Goal: Task Accomplishment & Management: Manage account settings

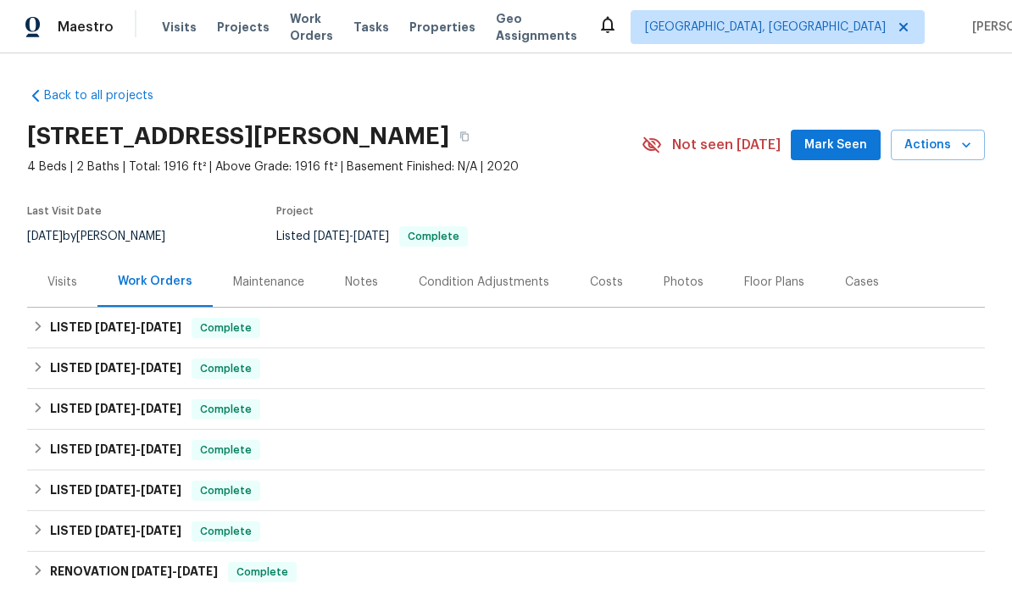
click at [270, 277] on div "Maintenance" at bounding box center [268, 282] width 71 height 17
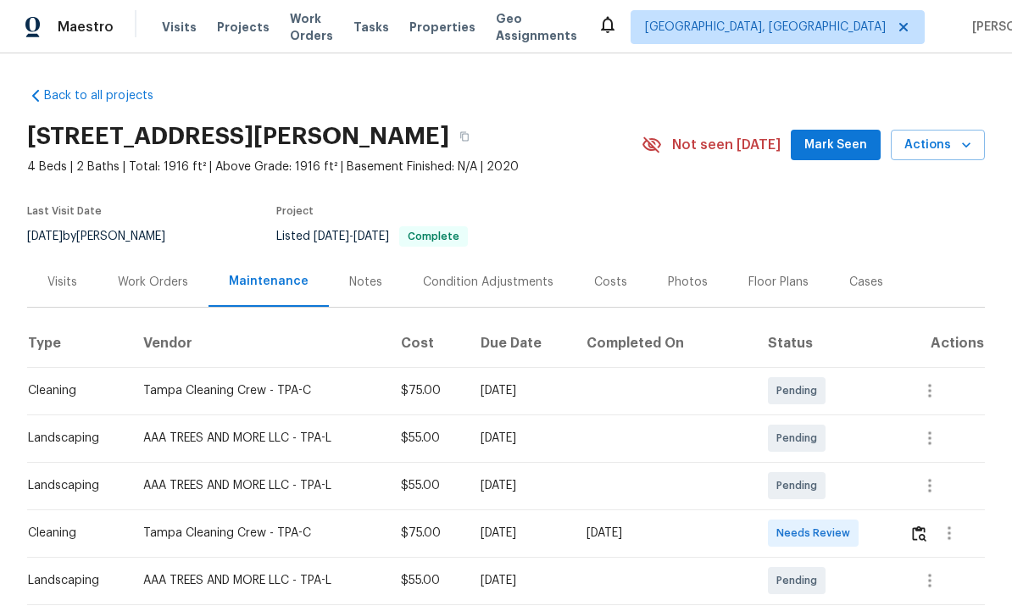
click at [146, 284] on div "Work Orders" at bounding box center [153, 282] width 70 height 17
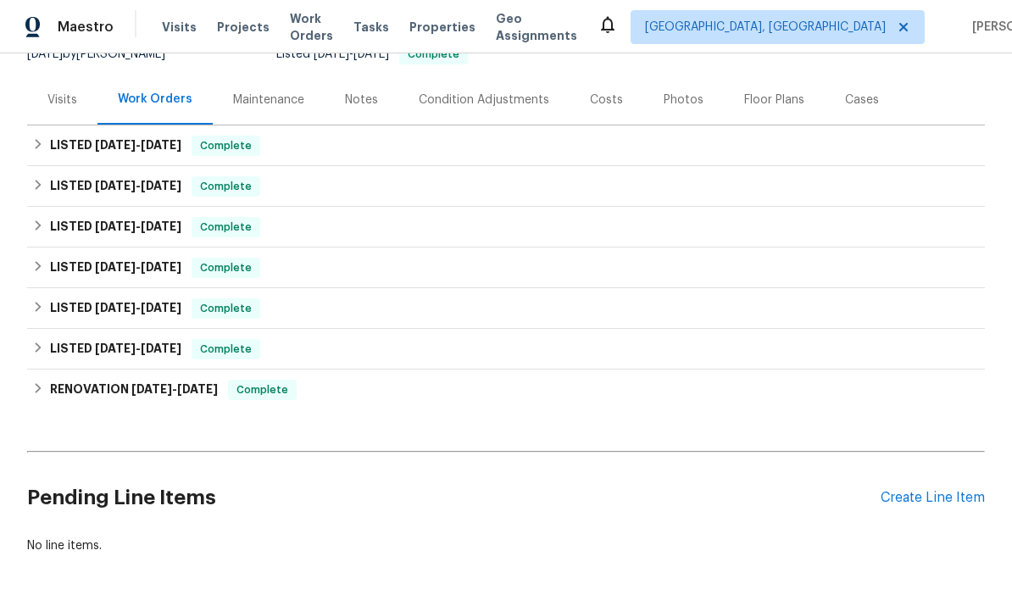
scroll to position [181, 0]
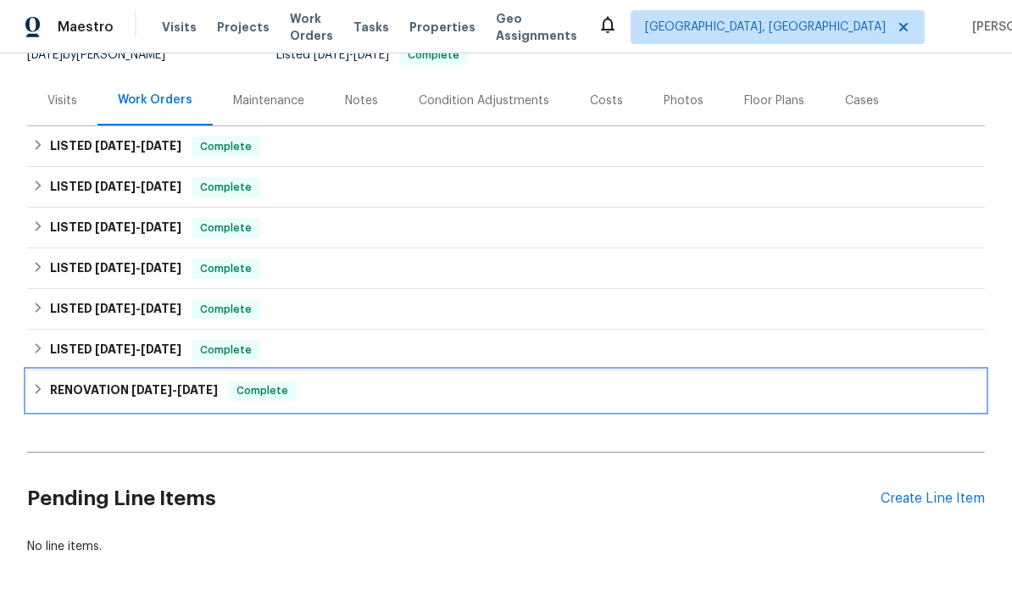
click at [36, 391] on icon at bounding box center [38, 389] width 12 height 12
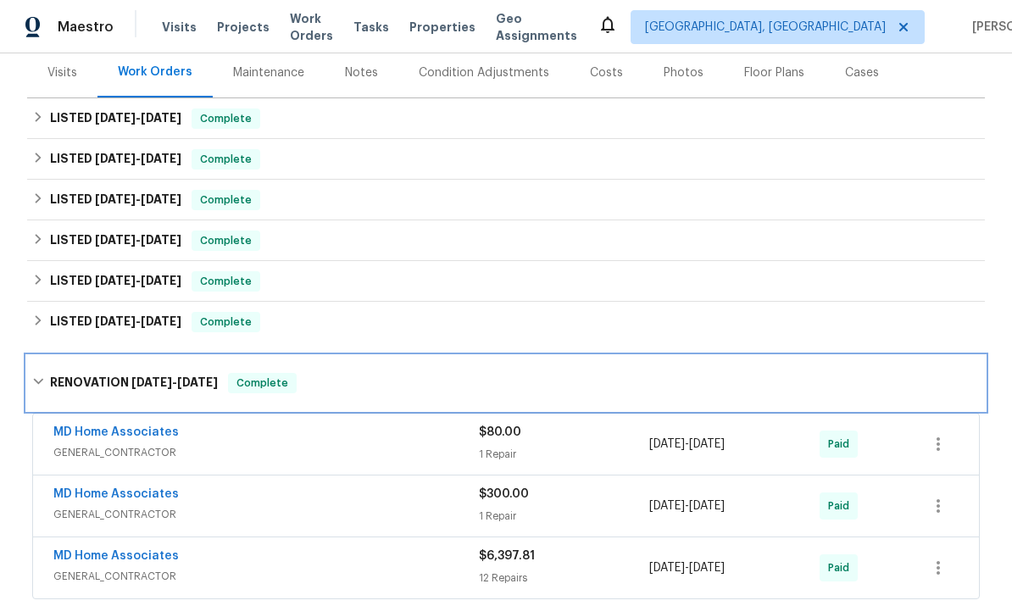
click at [36, 385] on icon at bounding box center [38, 381] width 12 height 12
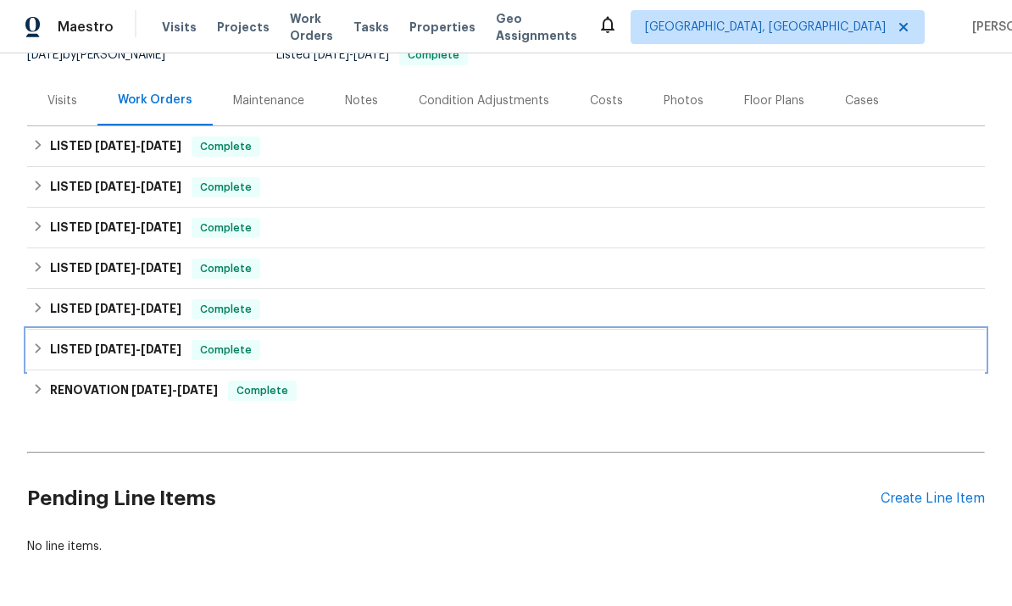
click at [39, 349] on icon at bounding box center [39, 348] width 6 height 10
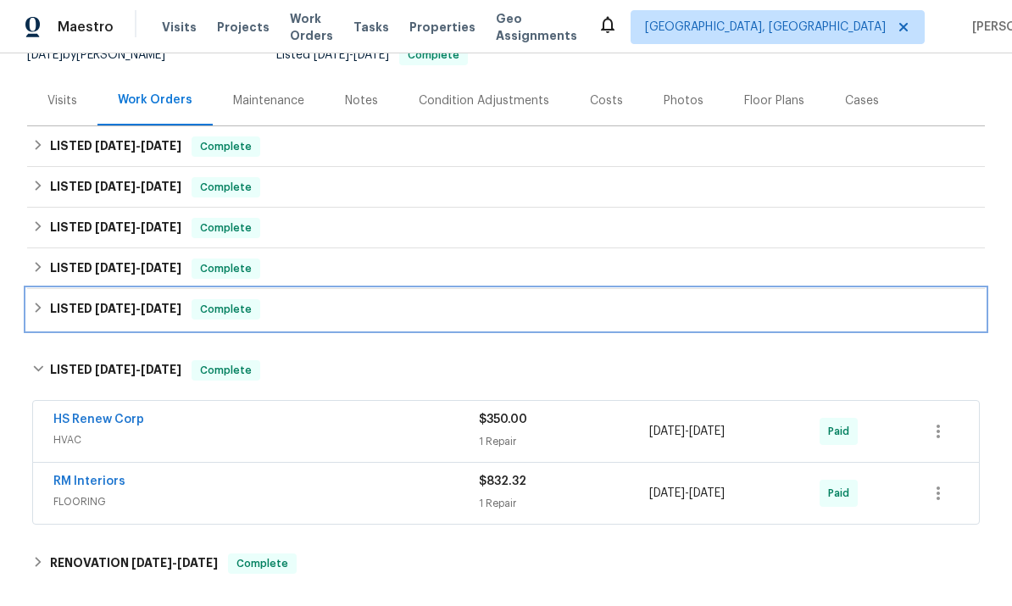
click at [44, 326] on div "LISTED 9/30/24 - 1/10/25 Complete" at bounding box center [505, 309] width 957 height 41
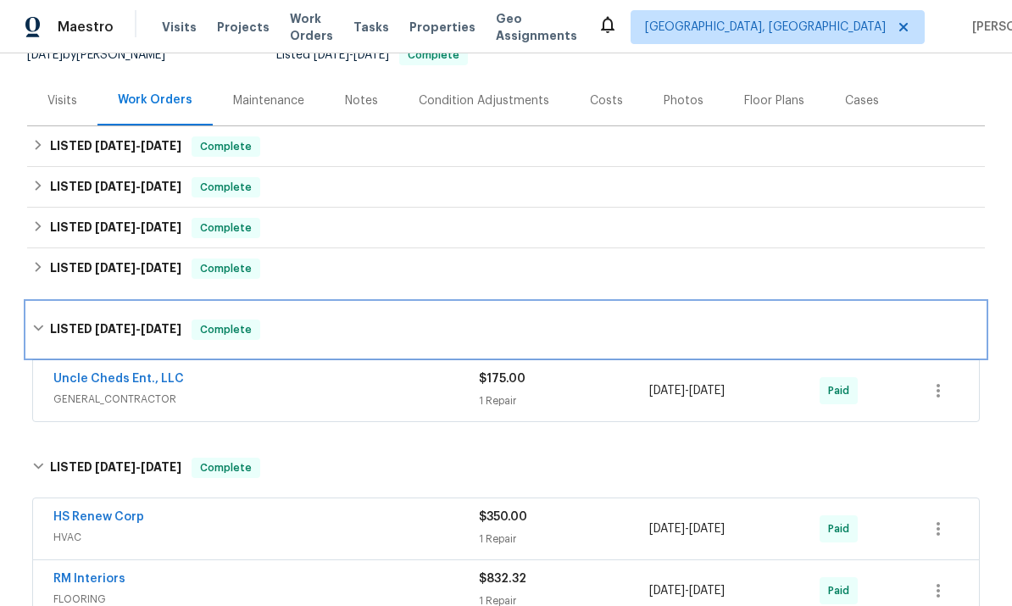
click at [44, 330] on icon at bounding box center [38, 328] width 12 height 12
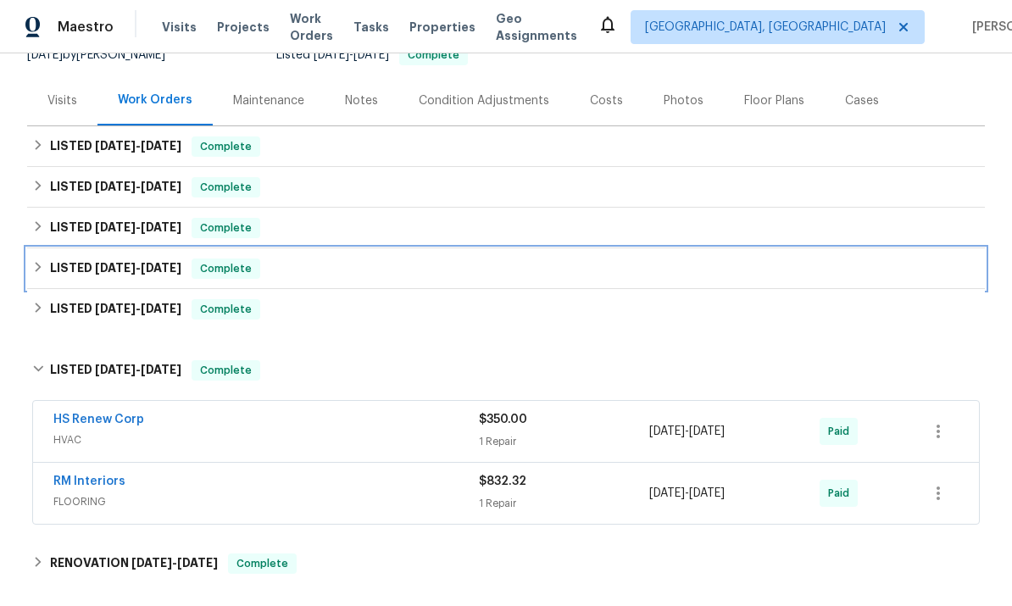
click at [41, 262] on icon at bounding box center [38, 267] width 12 height 12
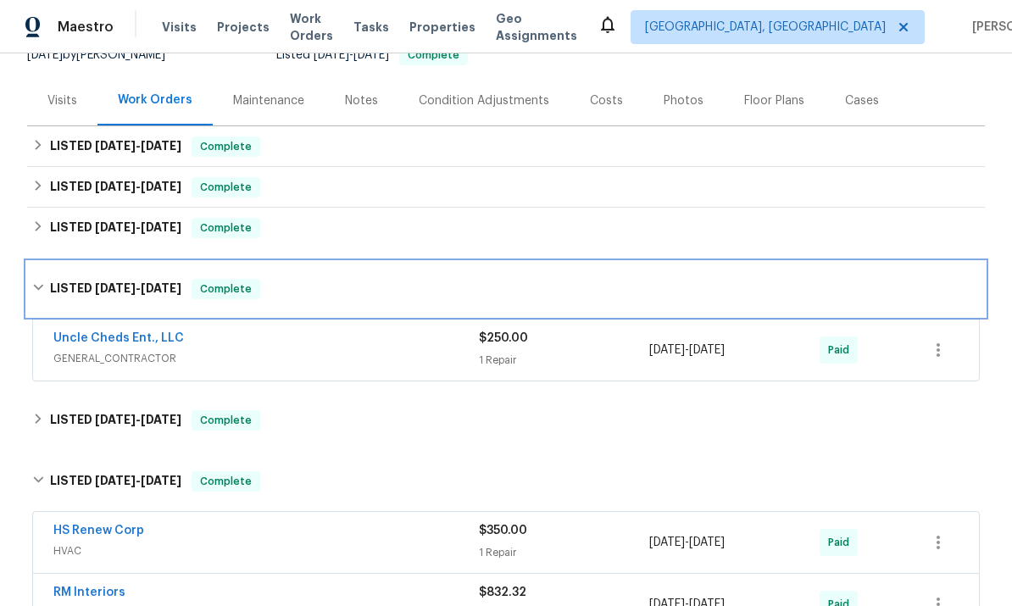
click at [47, 280] on div "LISTED 1/11/25 - 1/16/25 Complete" at bounding box center [505, 289] width 947 height 20
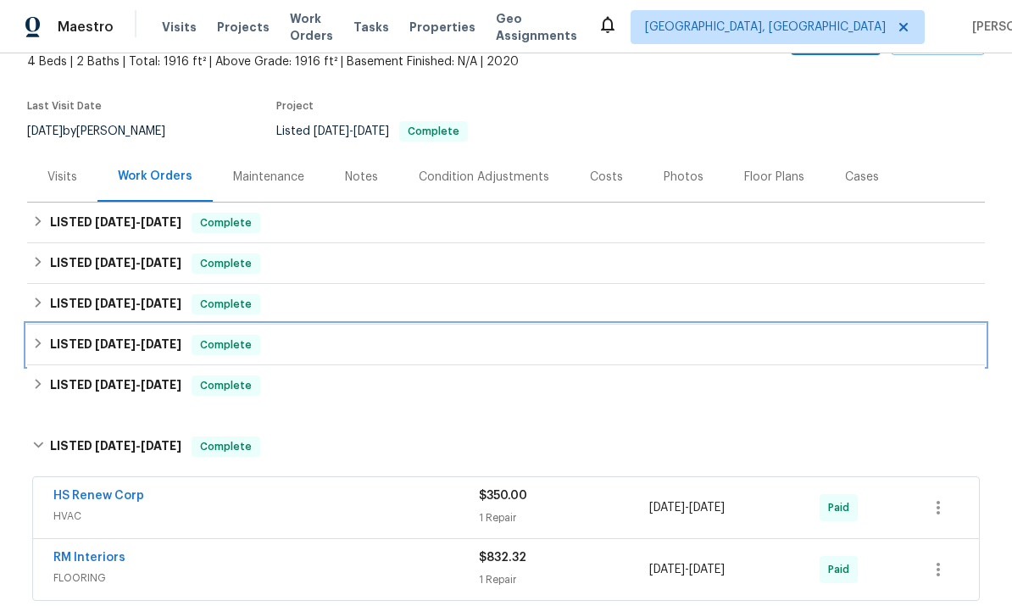
scroll to position [108, 0]
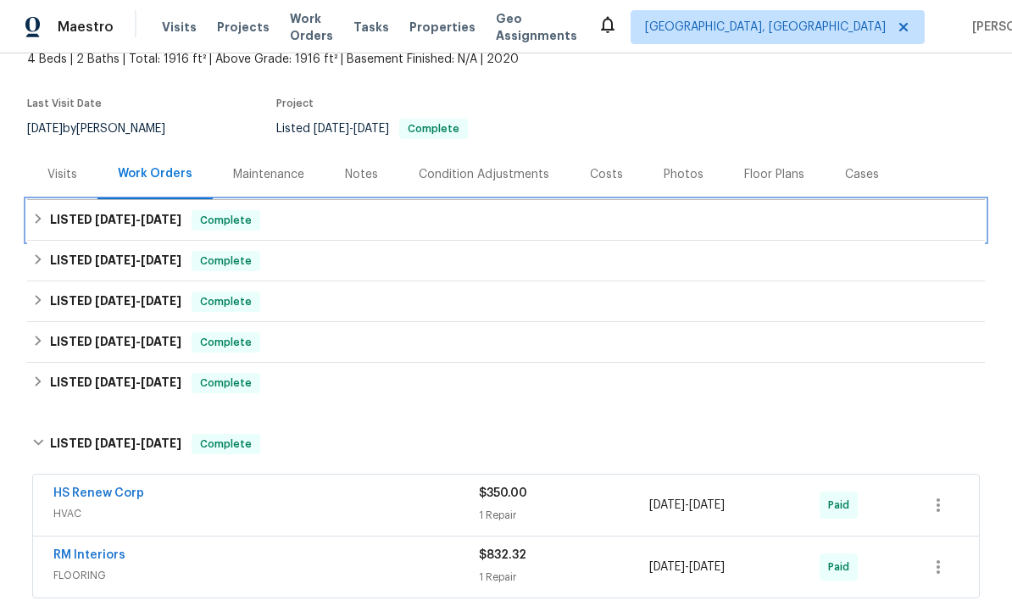
click at [33, 219] on icon at bounding box center [38, 219] width 12 height 12
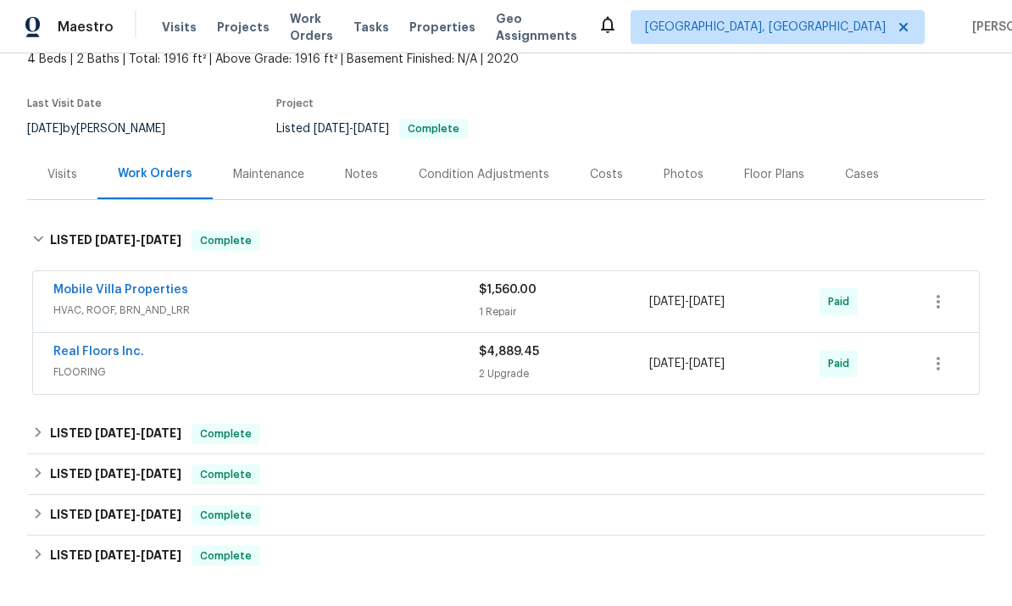
click at [101, 295] on link "Mobile Villa Properties" at bounding box center [120, 290] width 135 height 12
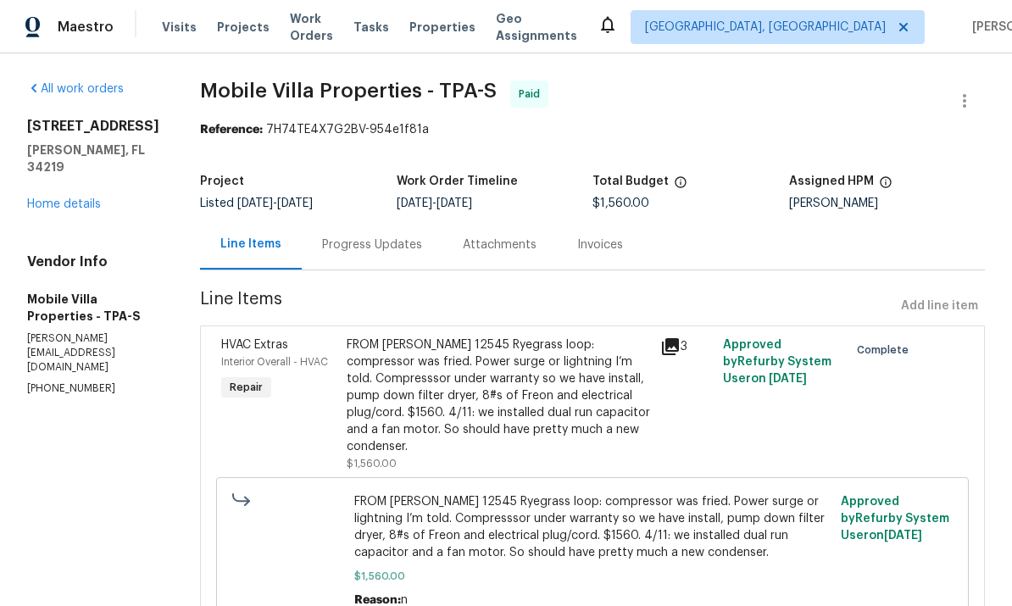
click at [47, 210] on link "Home details" at bounding box center [64, 204] width 74 height 12
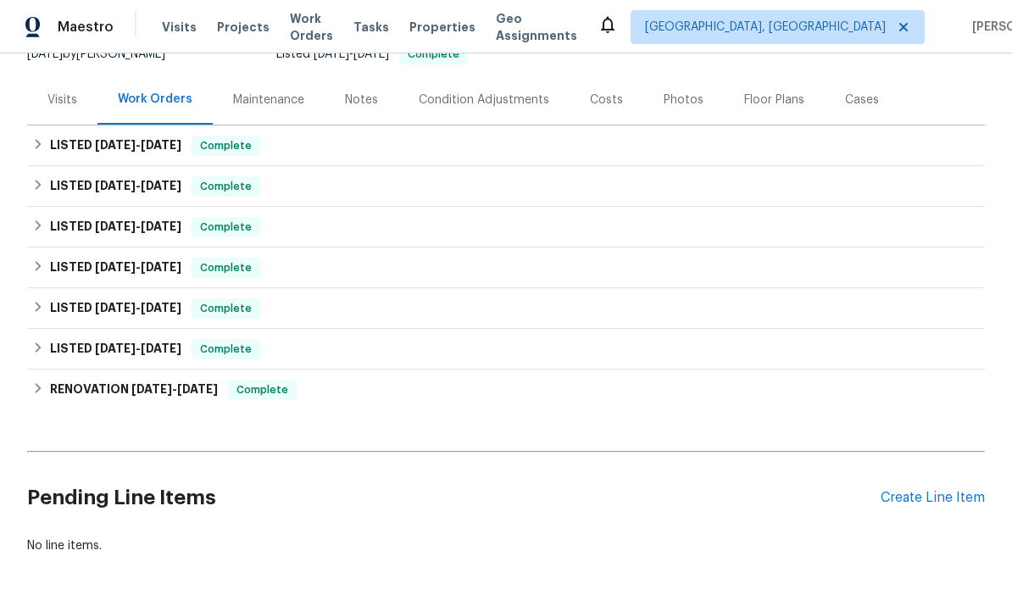
scroll to position [181, 0]
click at [957, 503] on div "Create Line Item" at bounding box center [932, 499] width 104 height 16
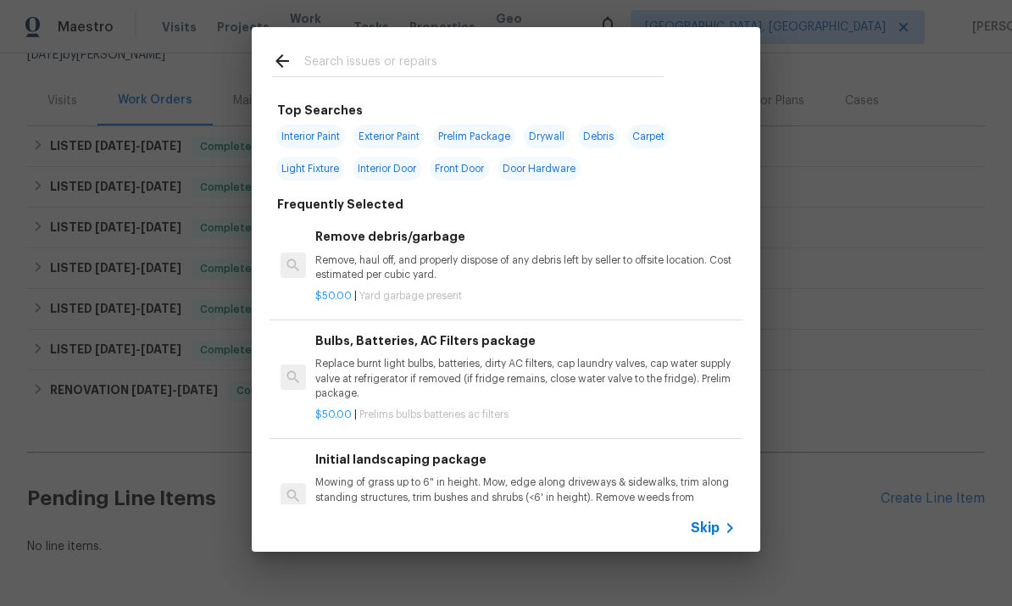
click at [352, 274] on p "Remove, haul off, and properly dispose of any debris left by seller to offsite …" at bounding box center [525, 267] width 420 height 29
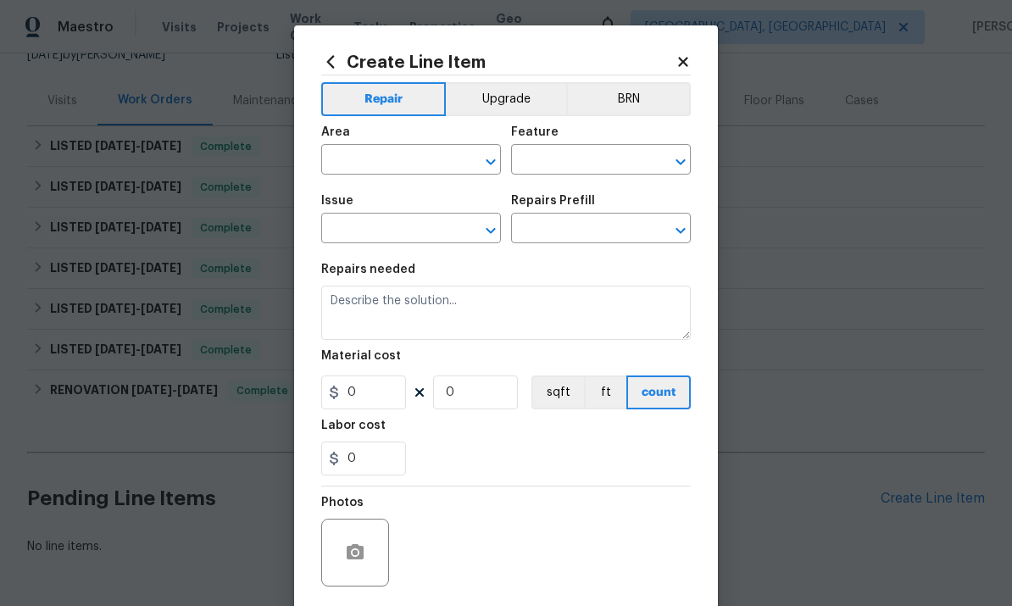
type input "Debris/garbage on site"
type input "Remove debris/garbage $50.00"
type textarea "Remove, haul off, and properly dispose of any debris left by seller to offsite …"
type input "50"
type input "1"
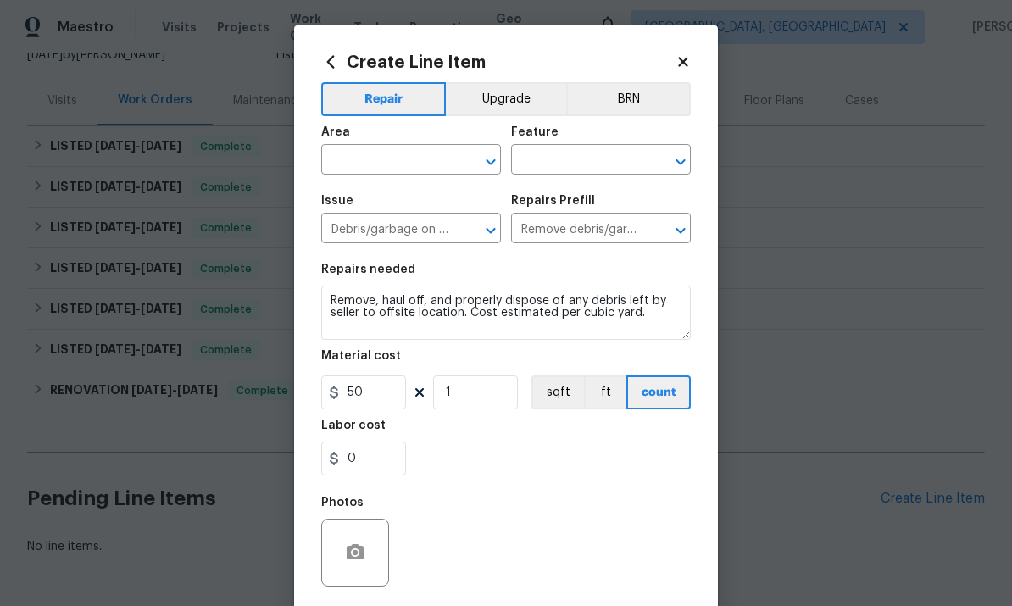
click at [370, 156] on input "text" at bounding box center [387, 161] width 132 height 26
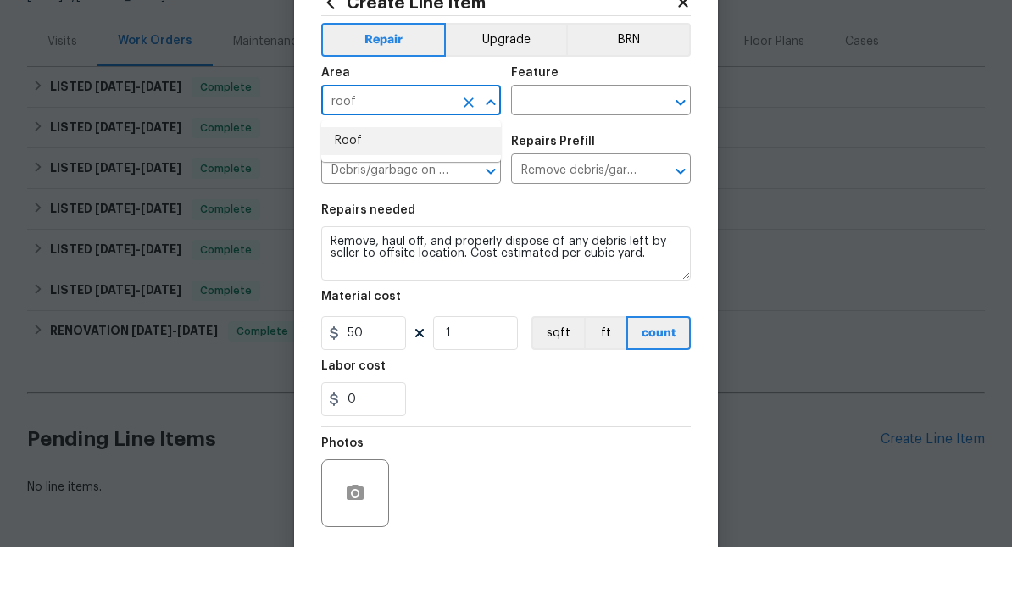
click at [354, 186] on li "Roof" at bounding box center [411, 200] width 180 height 28
type input "Roof"
click at [590, 126] on div "Feature" at bounding box center [601, 137] width 180 height 22
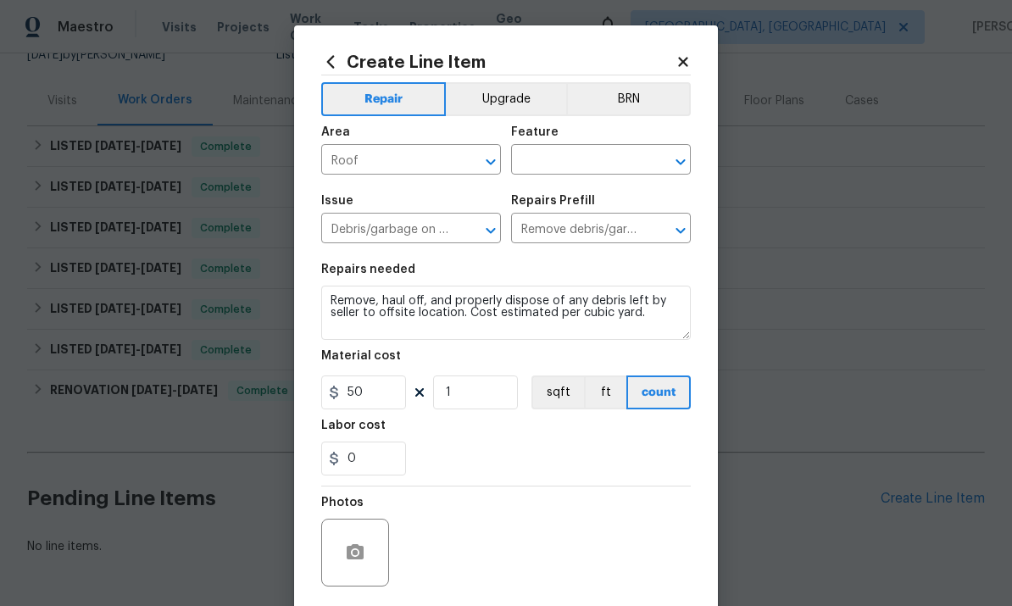
click at [583, 169] on input "text" at bounding box center [577, 161] width 132 height 26
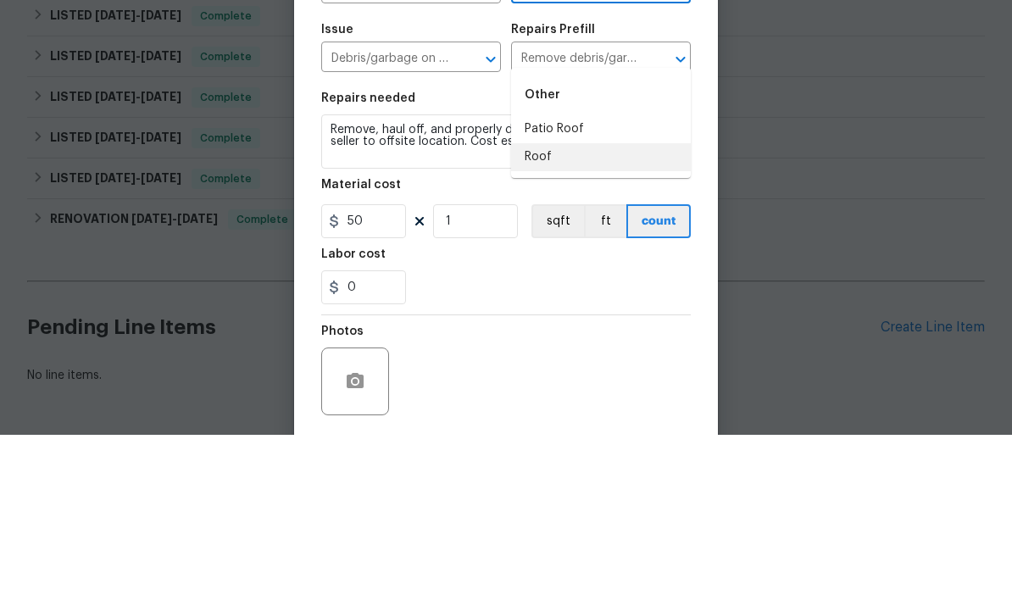
click at [568, 314] on li "Roof" at bounding box center [601, 328] width 180 height 28
type input "Roof"
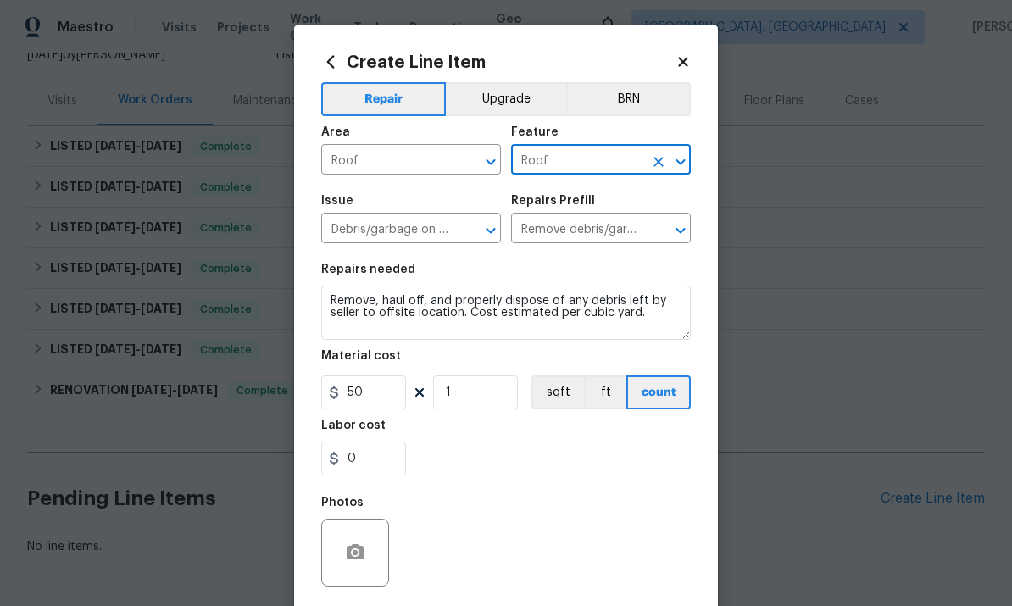
click at [390, 223] on input "Debris/garbage on site" at bounding box center [387, 230] width 132 height 26
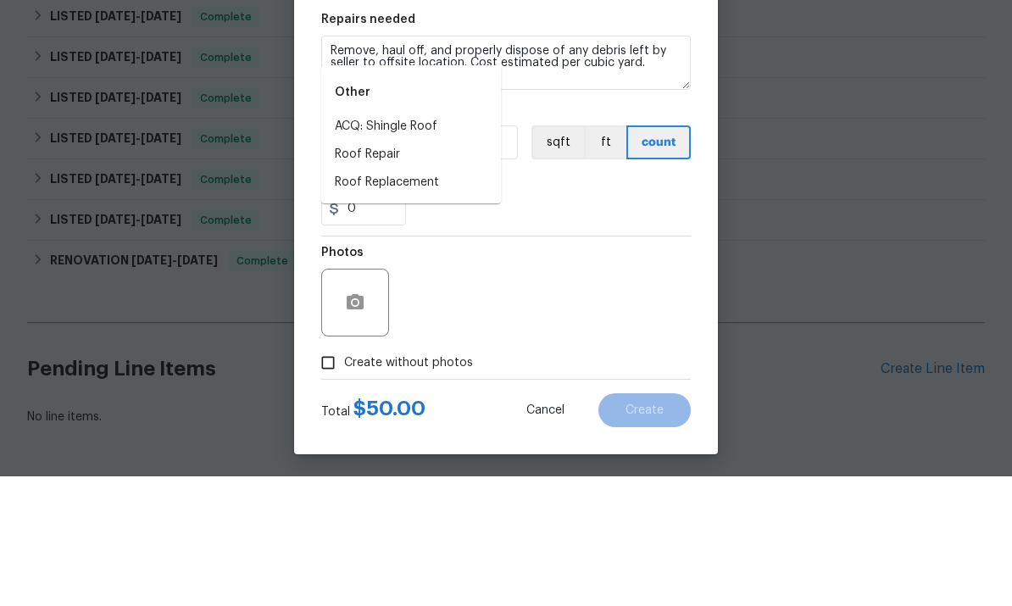
scroll to position [119, 0]
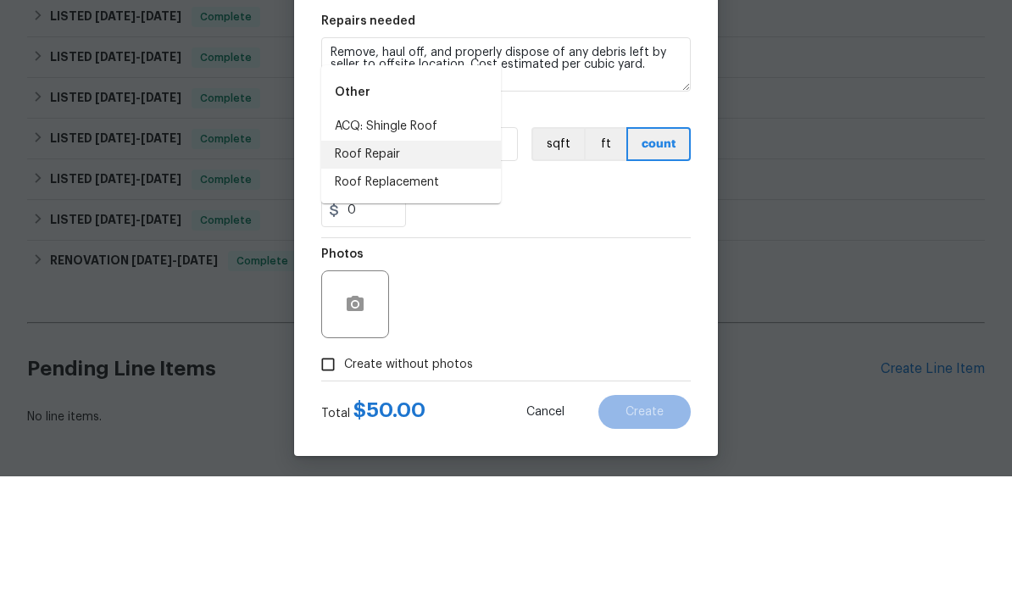
click at [353, 270] on li "Roof Repair" at bounding box center [411, 284] width 180 height 28
type input "Roof Repair"
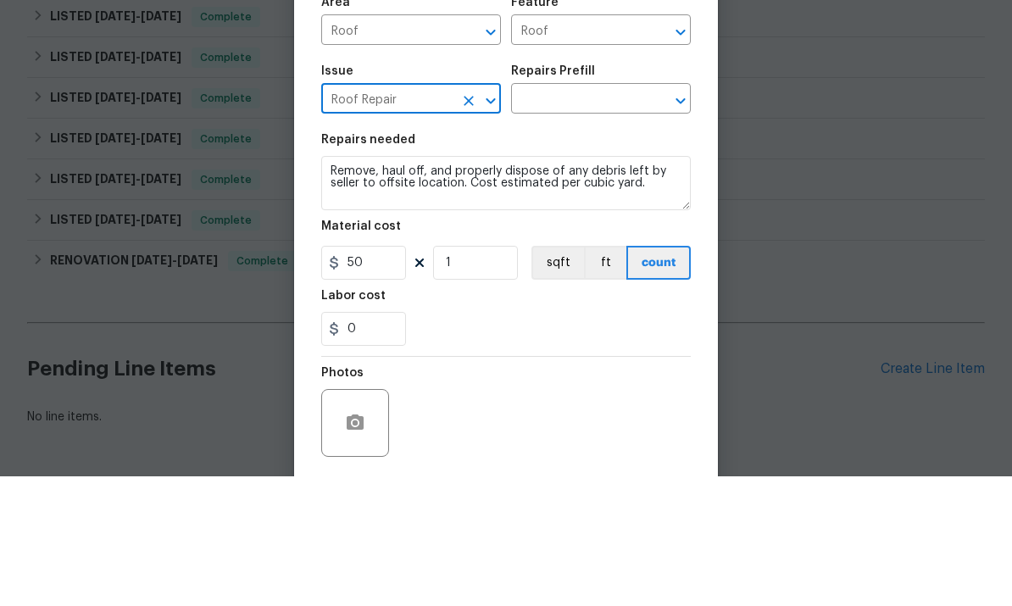
scroll to position [0, 0]
click at [596, 217] on input "text" at bounding box center [577, 230] width 132 height 26
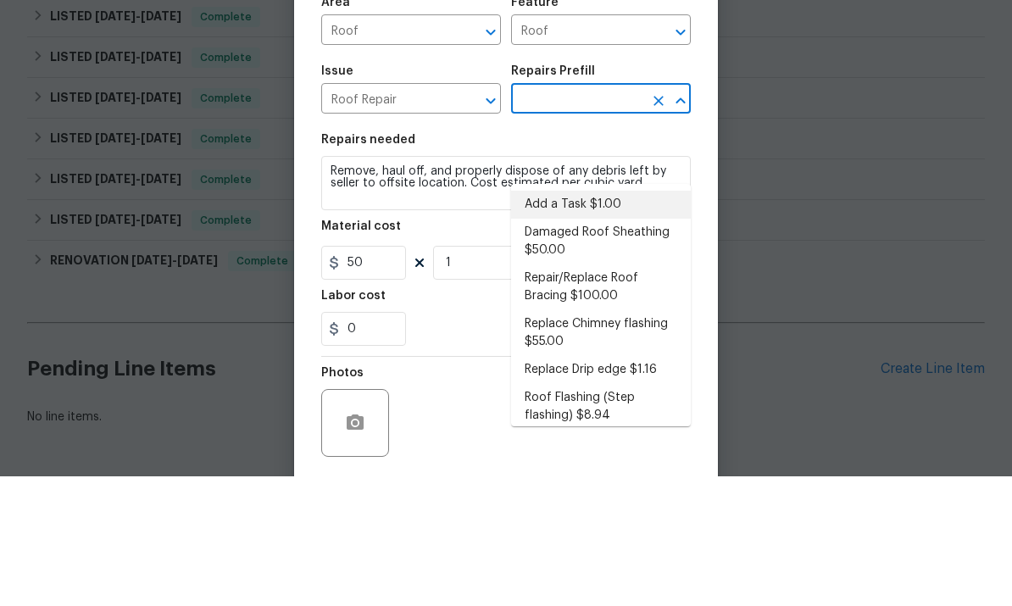
click at [608, 320] on li "Add a Task $1.00" at bounding box center [601, 334] width 180 height 28
type input "Add a Task $1.00"
type input "Eaves and Trim"
type textarea "HPM to detail"
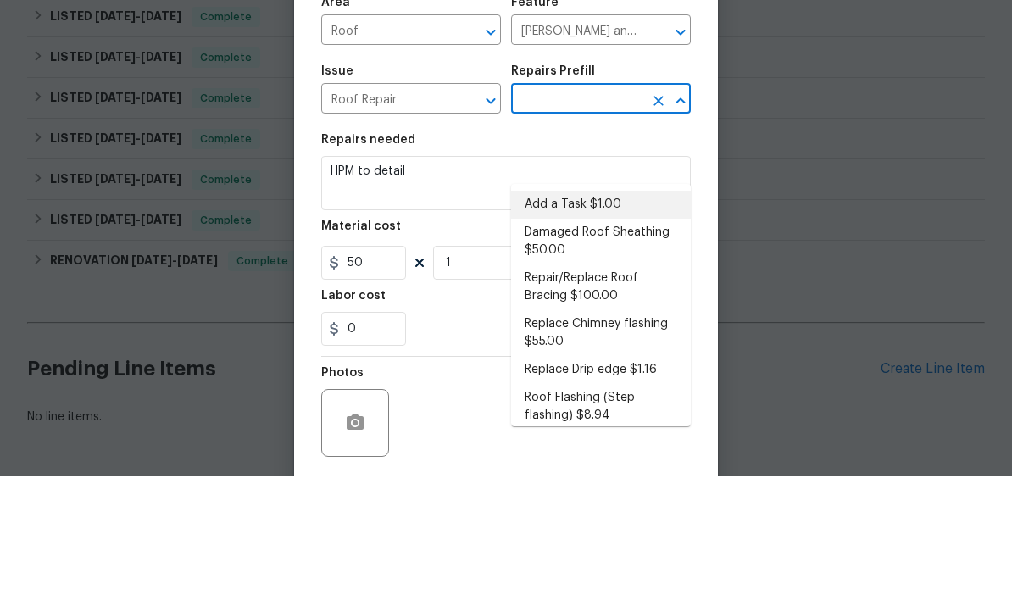
type input "Add a Task $1.00"
type input "1"
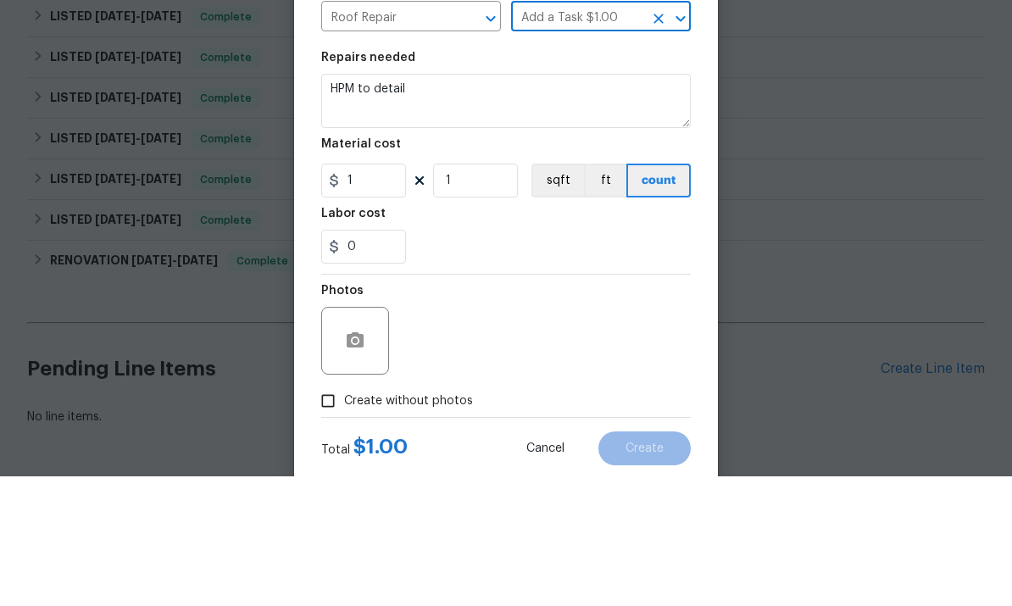
scroll to position [79, 0]
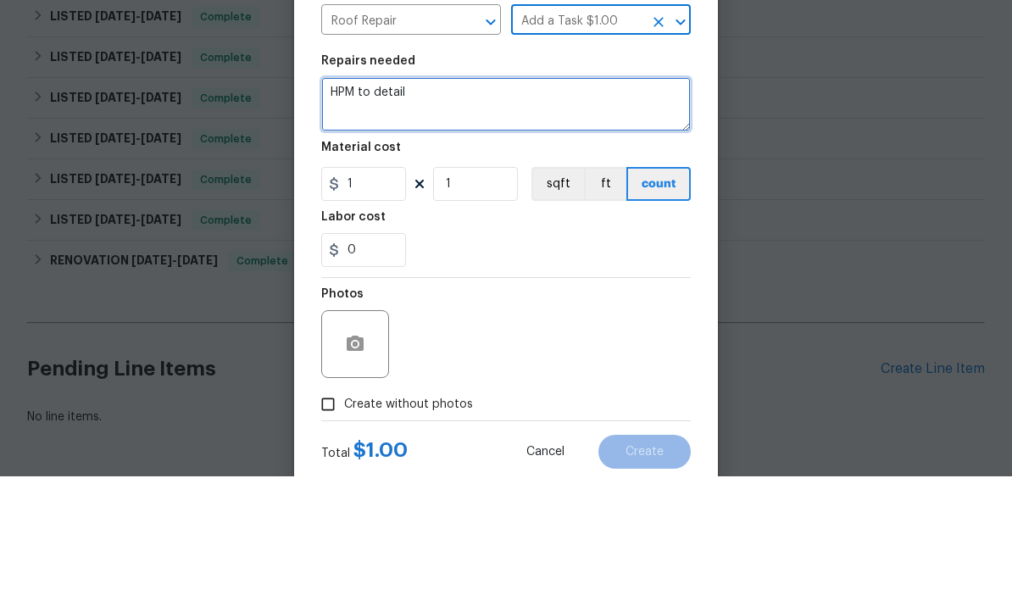
click at [577, 207] on textarea "HPM to detail" at bounding box center [505, 234] width 369 height 54
click at [551, 207] on textarea "HPM to detail" at bounding box center [505, 234] width 369 height 54
click at [550, 207] on textarea "HPM to detail" at bounding box center [505, 234] width 369 height 54
click at [555, 207] on textarea "HPM to detail" at bounding box center [505, 234] width 369 height 54
click at [554, 207] on textarea "HPM to detail" at bounding box center [505, 234] width 369 height 54
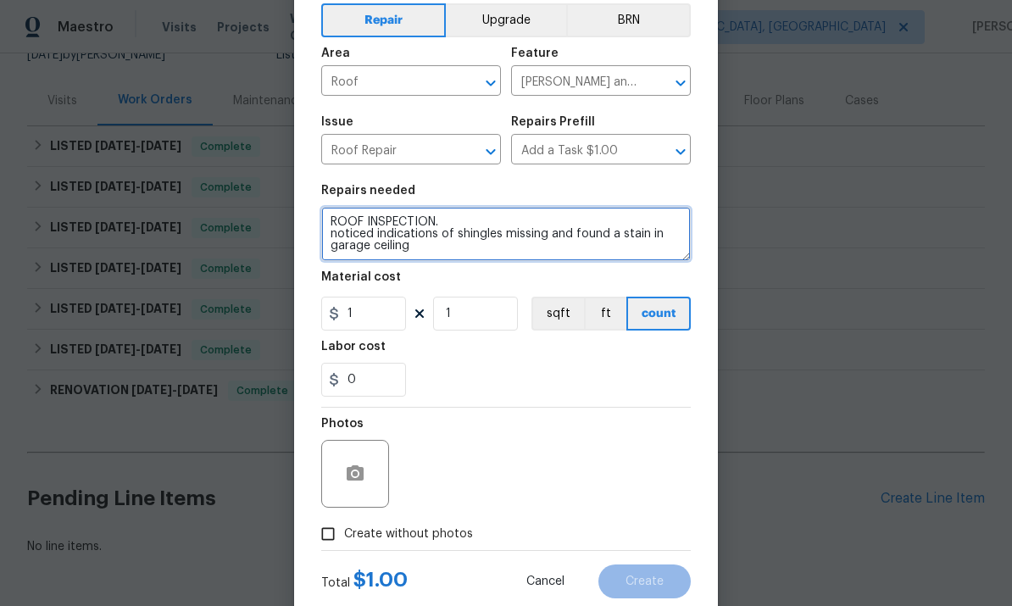
type textarea "ROOF INSPECTION. noticed indications of shingles missing and found a stain in g…"
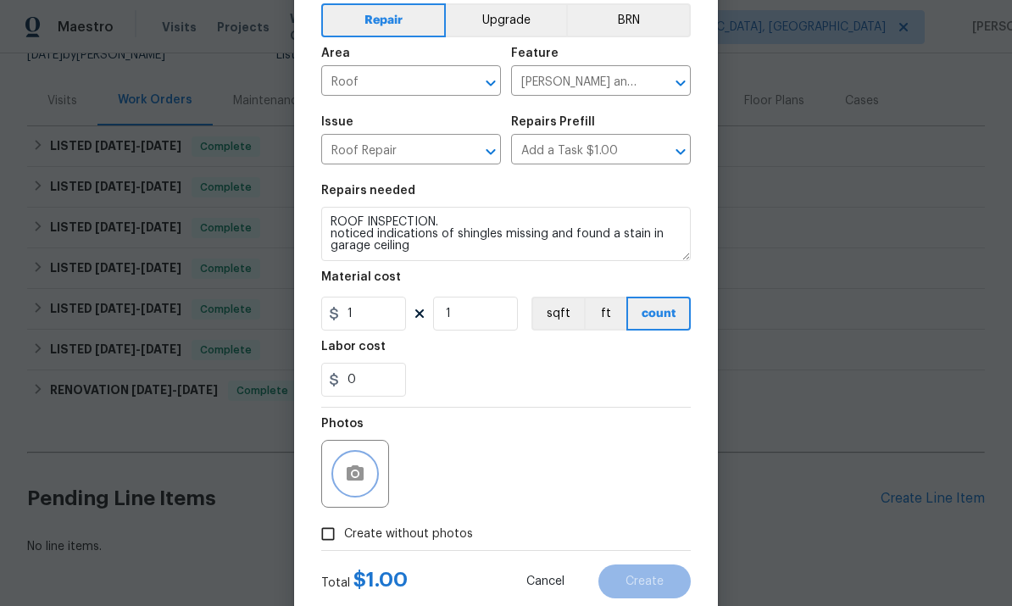
click at [355, 474] on icon "button" at bounding box center [355, 473] width 20 height 20
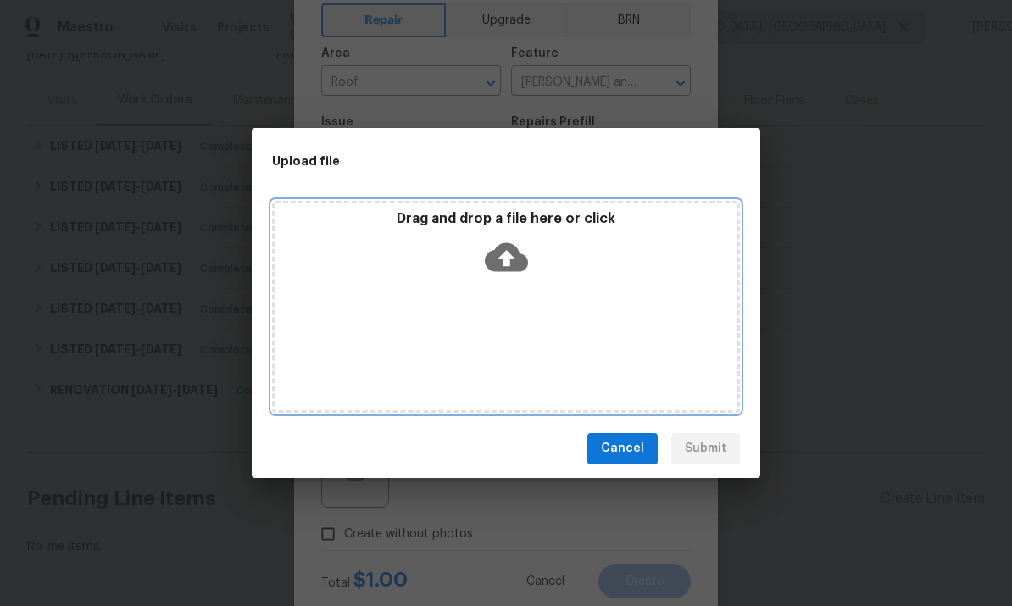
click at [531, 264] on div "Drag and drop a file here or click" at bounding box center [505, 246] width 463 height 73
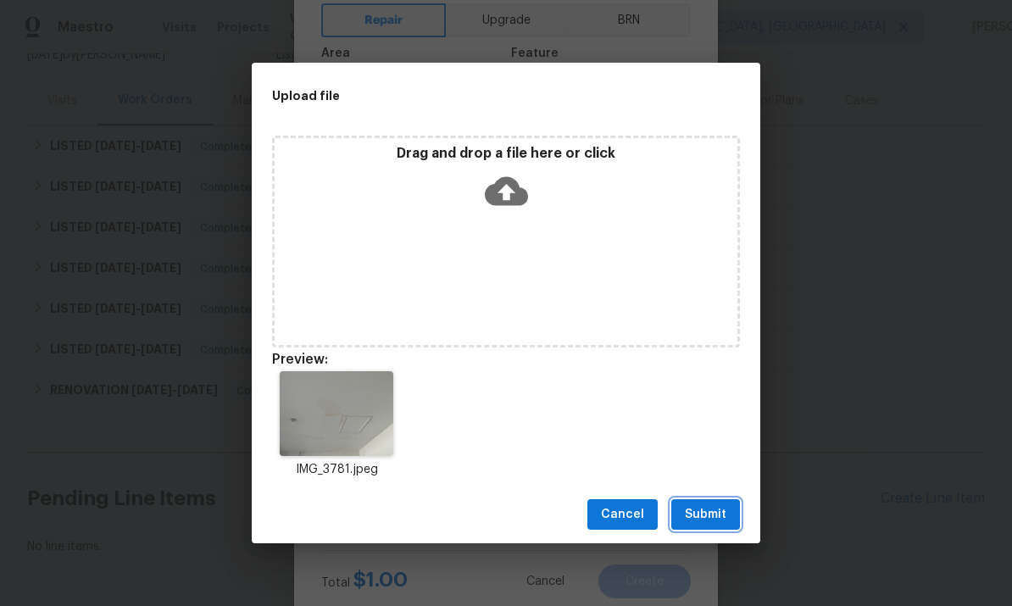
click at [727, 519] on button "Submit" at bounding box center [705, 514] width 69 height 31
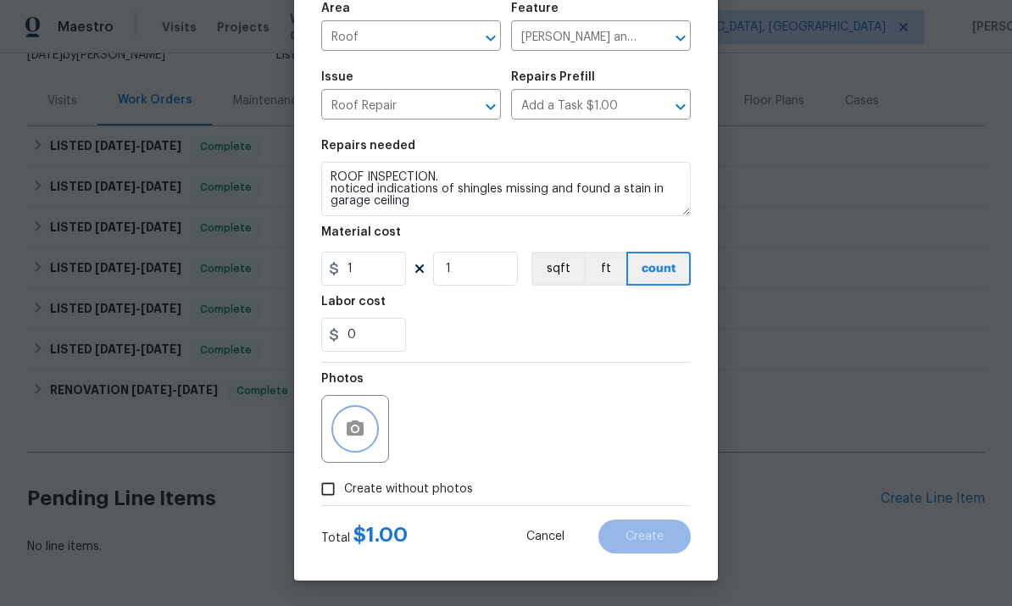
scroll to position [127, 0]
click at [359, 278] on input "1" at bounding box center [363, 269] width 85 height 34
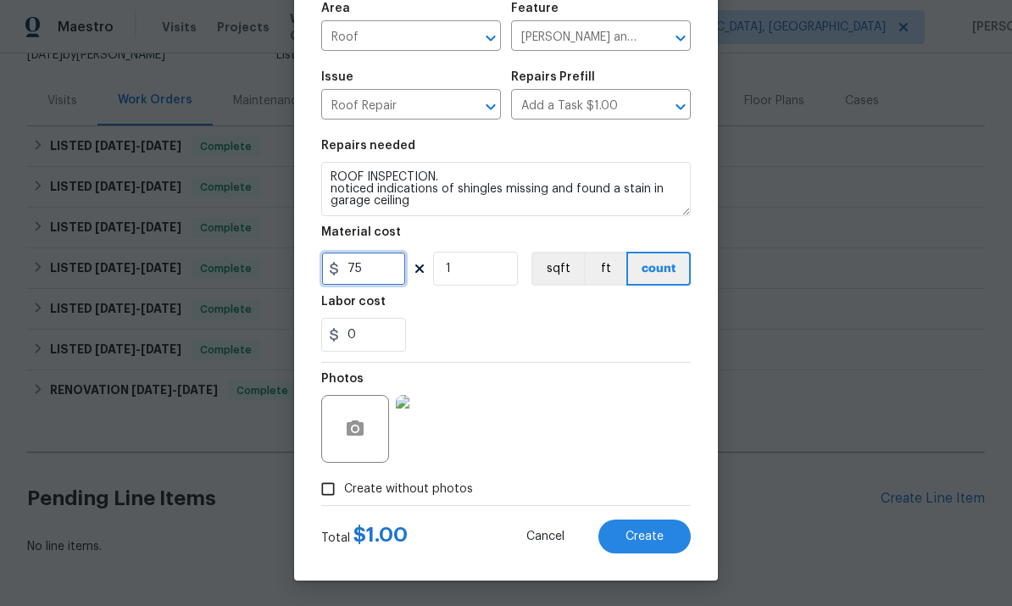
type input "75"
click at [665, 535] on form "Repair Upgrade BRN Area Roof ​ Feature Eaves and Trim ​ Issue Roof Repair ​ Rep…" at bounding box center [505, 253] width 369 height 602
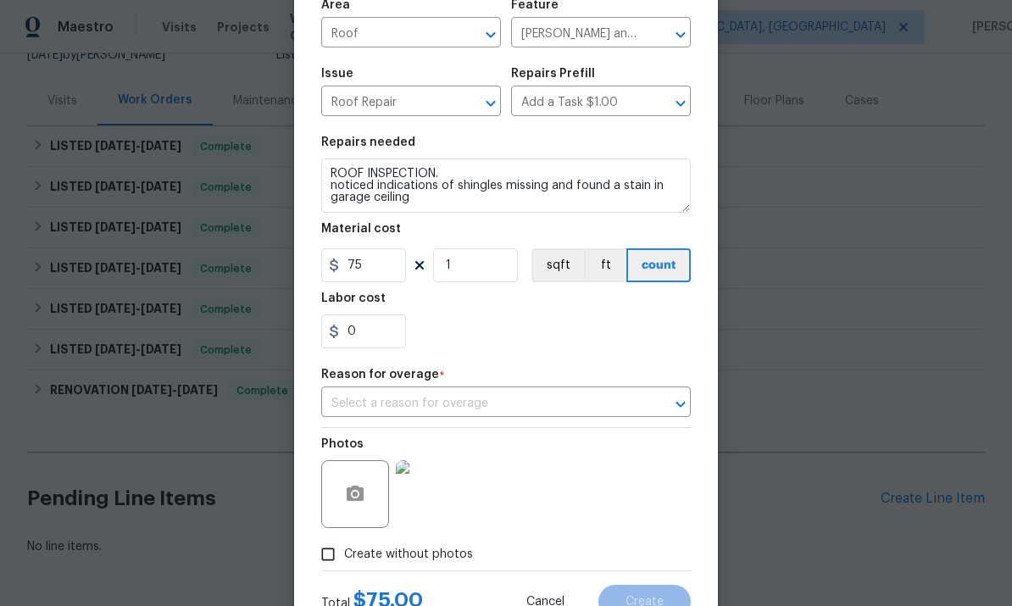
click at [604, 402] on input "text" at bounding box center [482, 404] width 322 height 26
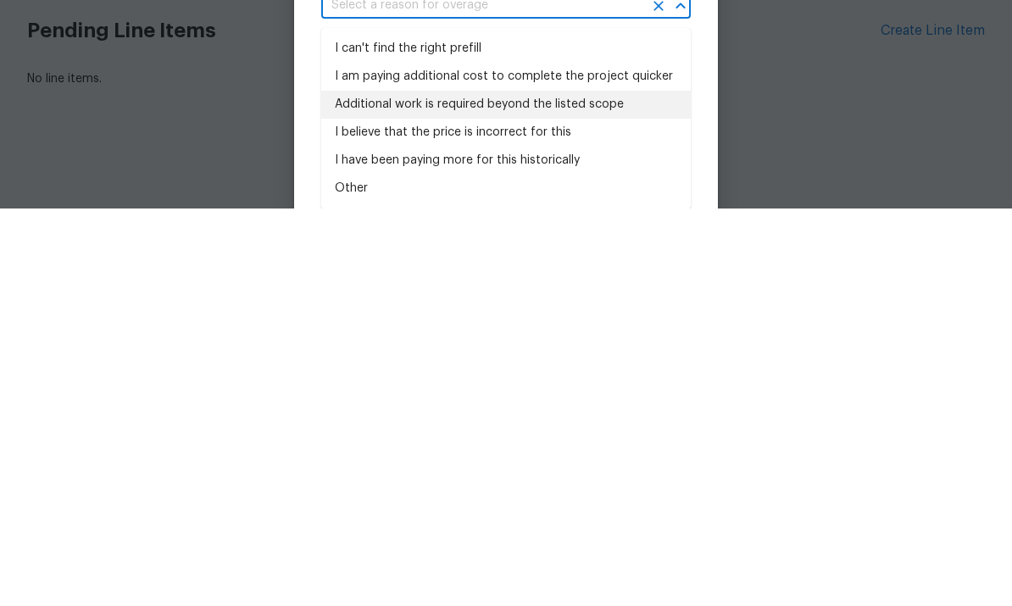
click at [355, 489] on li "Additional work is required beyond the listed scope" at bounding box center [505, 503] width 369 height 28
type input "Additional work is required beyond the listed scope"
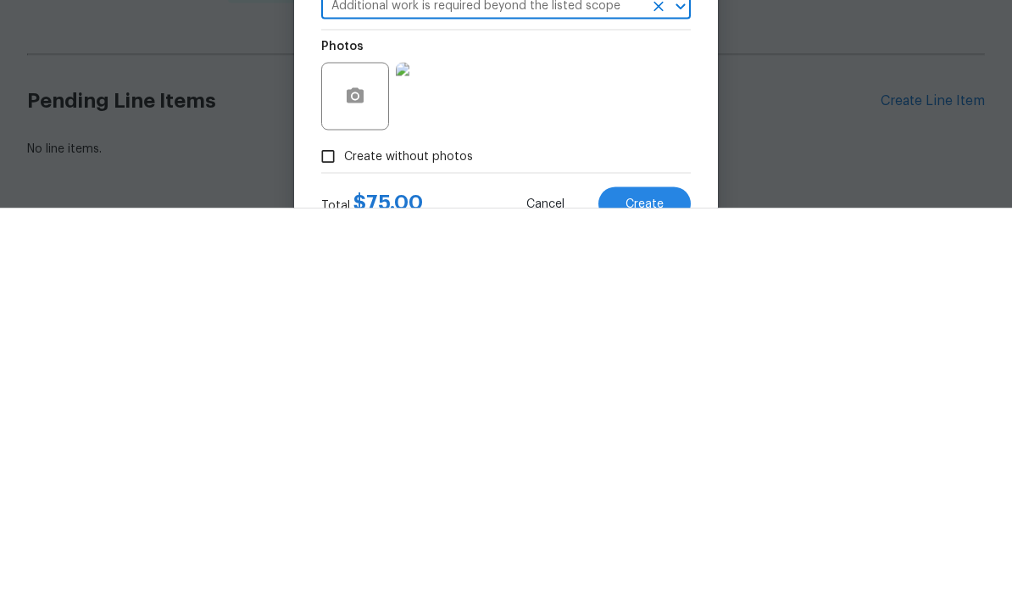
scroll to position [64, 0]
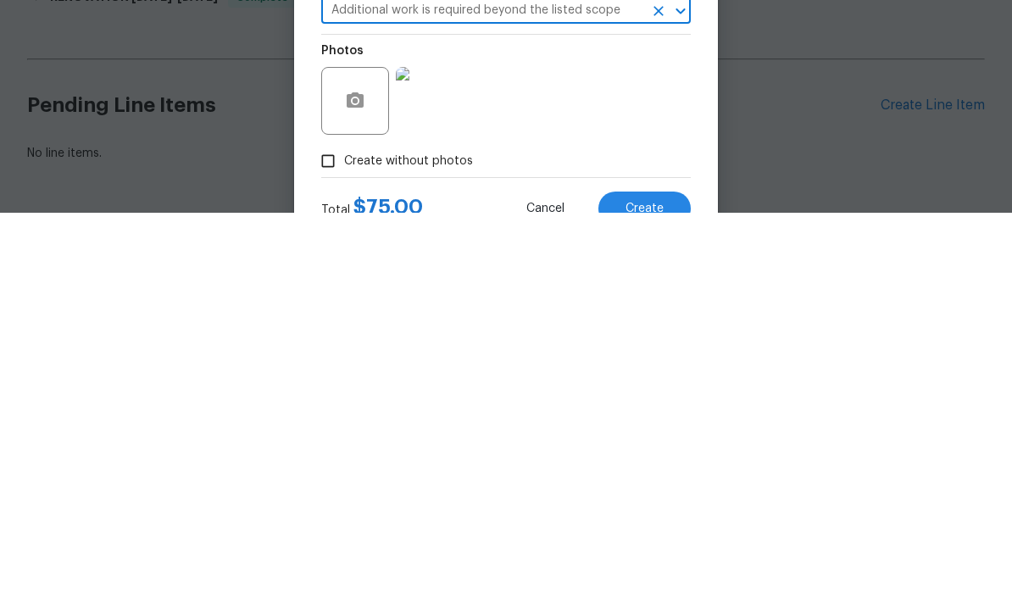
click at [643, 585] on button "Create" at bounding box center [644, 602] width 92 height 34
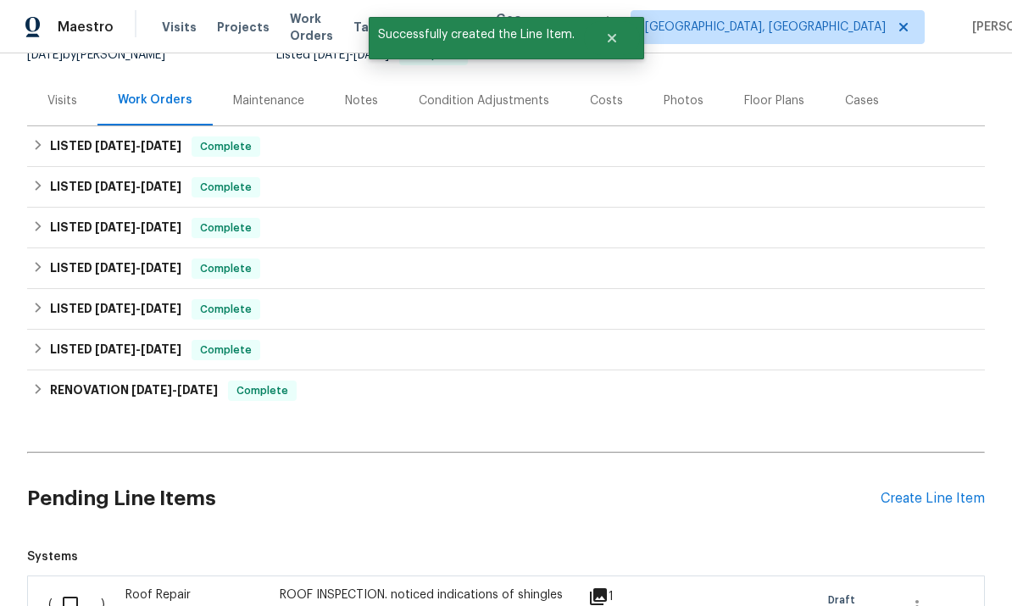
click at [73, 586] on input "checkbox" at bounding box center [77, 604] width 48 height 36
checkbox input "true"
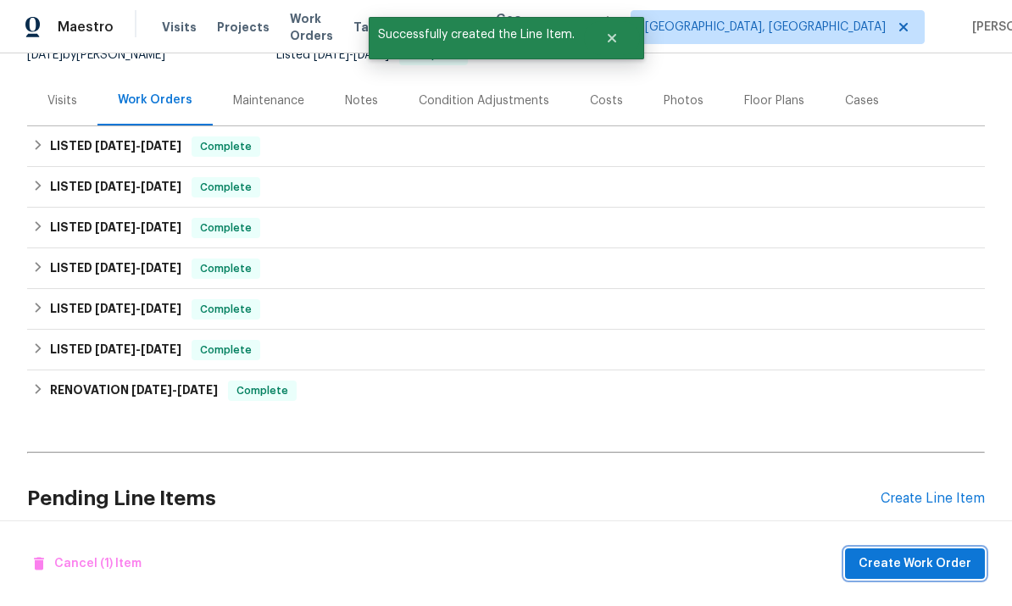
click at [947, 567] on span "Create Work Order" at bounding box center [914, 563] width 113 height 21
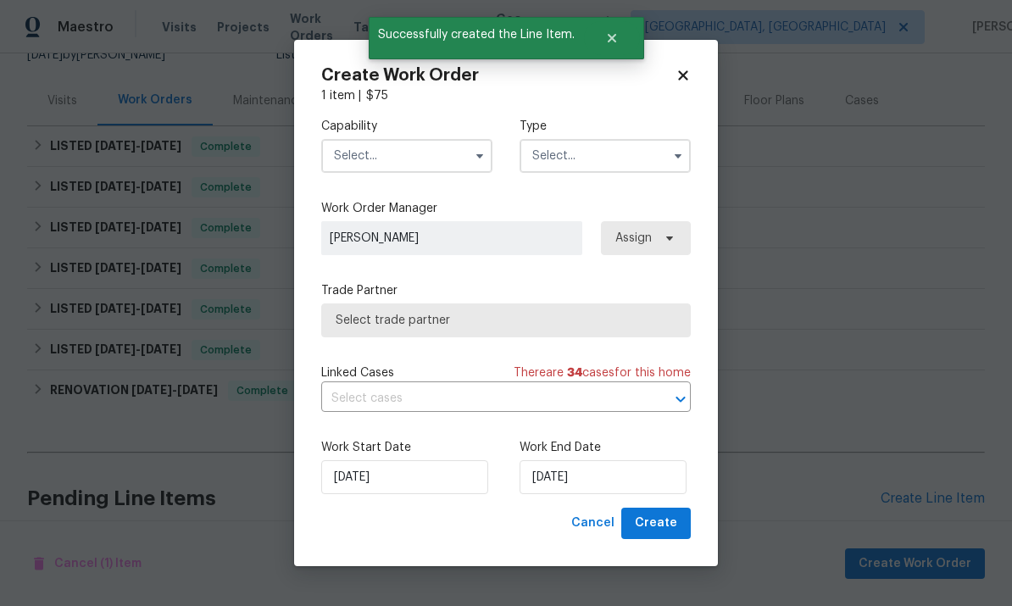
click at [369, 170] on input "text" at bounding box center [406, 156] width 171 height 34
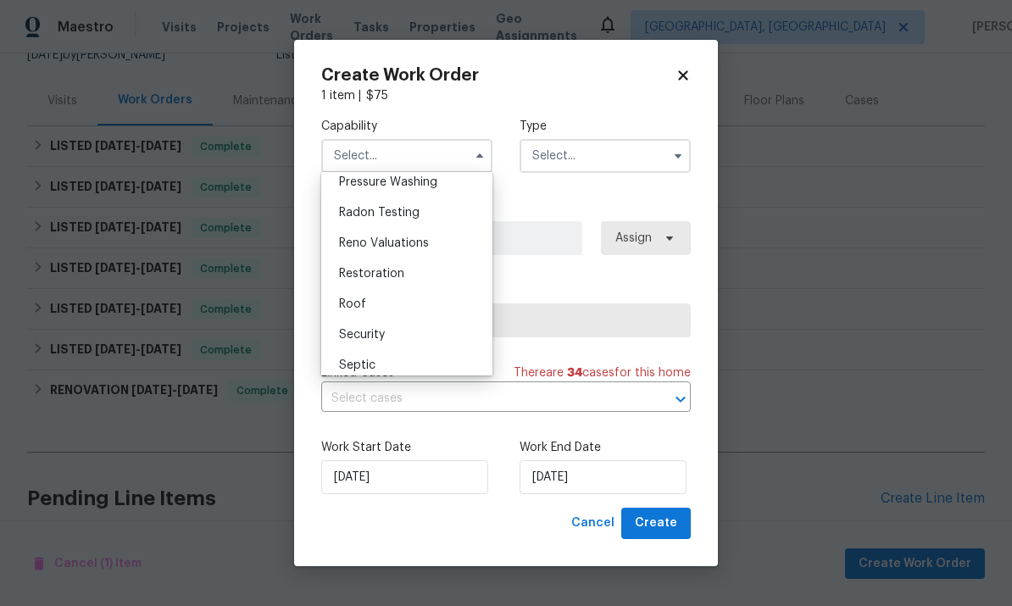
scroll to position [1622, 0]
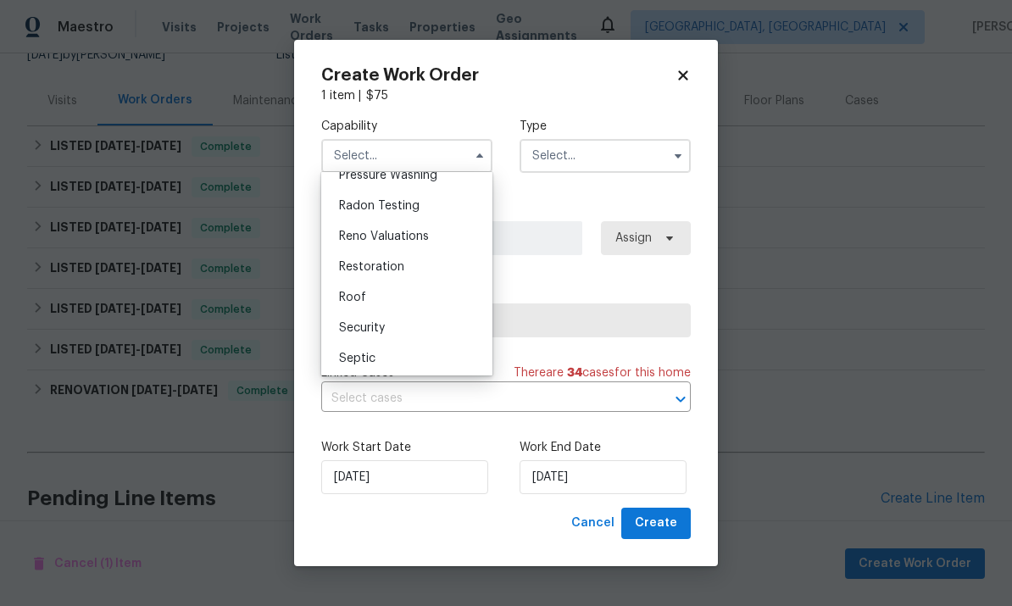
click at [380, 296] on div "Roof" at bounding box center [406, 297] width 163 height 30
type input "Roof"
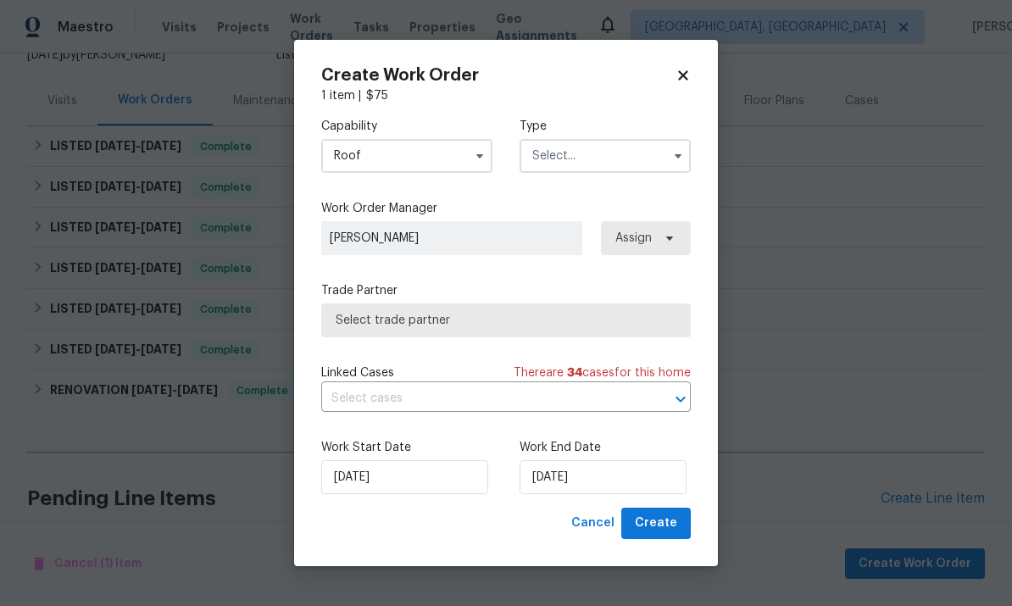
click at [612, 169] on input "text" at bounding box center [604, 156] width 171 height 34
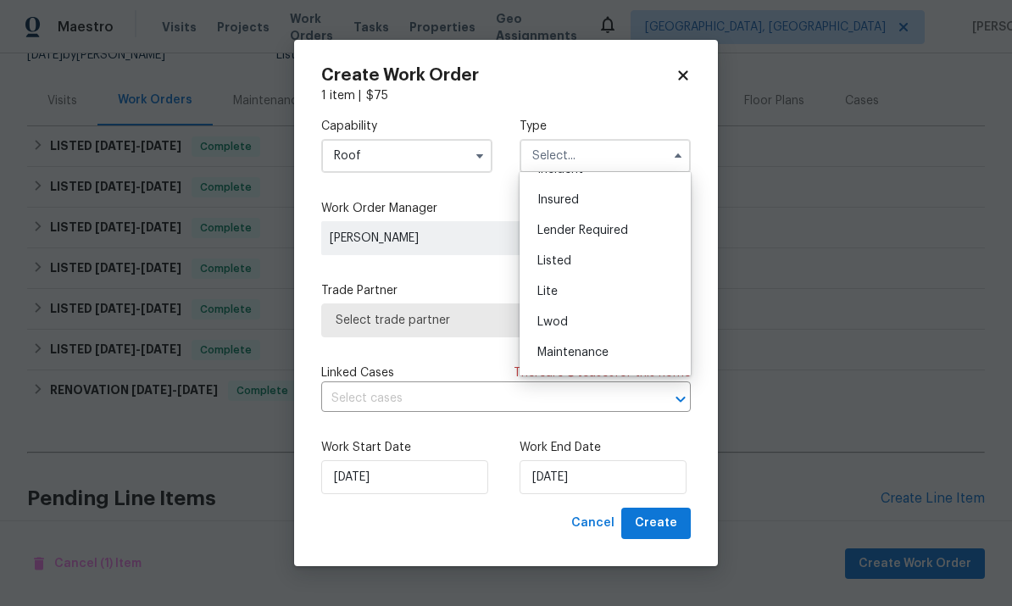
scroll to position [120, 0]
click at [583, 257] on div "Listed" at bounding box center [605, 254] width 163 height 30
type input "Listed"
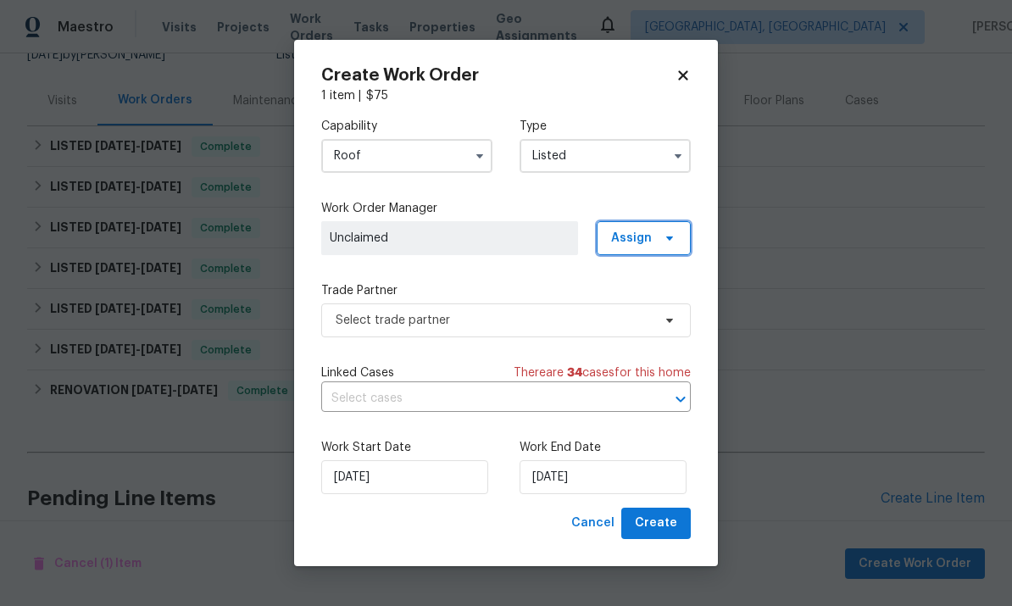
click at [668, 242] on icon at bounding box center [670, 238] width 14 height 14
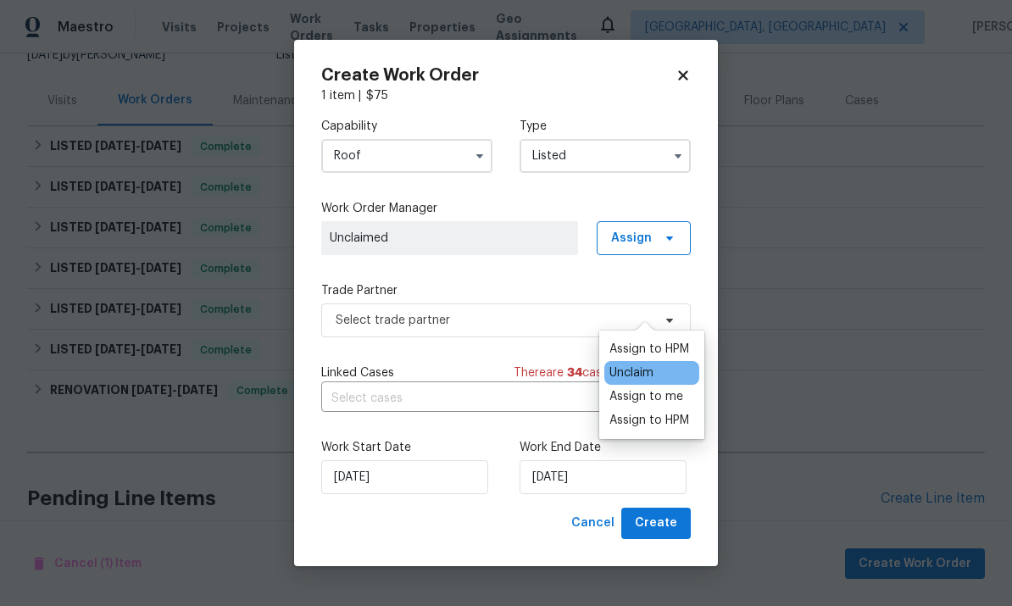
click at [679, 341] on div "Assign to HPM" at bounding box center [649, 349] width 80 height 17
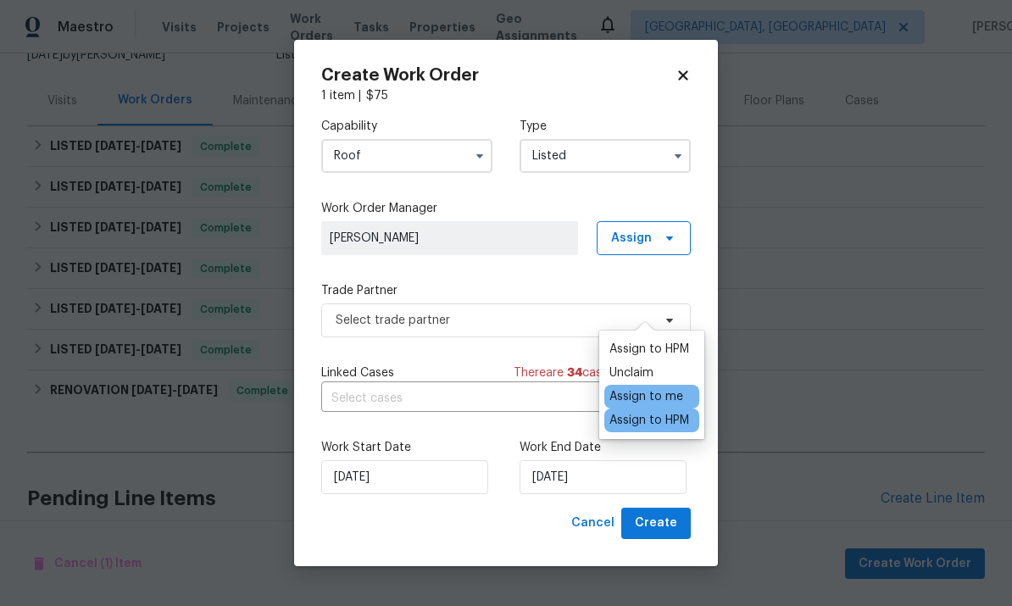
click at [502, 353] on div "Capability Roof Type Listed Work Order Manager Paul Springer Assign Trade Partn…" at bounding box center [505, 305] width 369 height 403
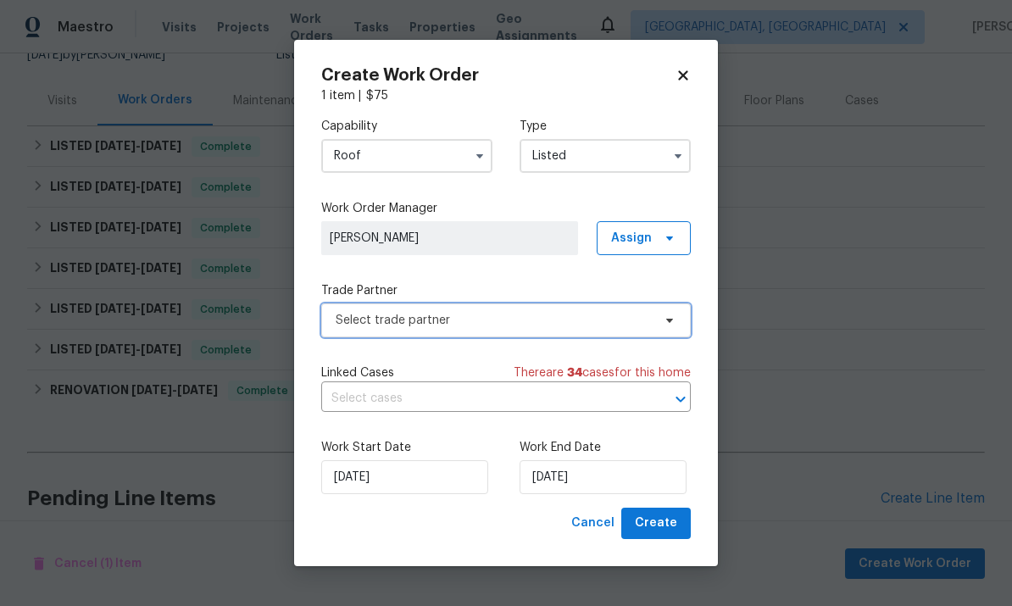
click at [519, 313] on span "Select trade partner" at bounding box center [493, 320] width 316 height 17
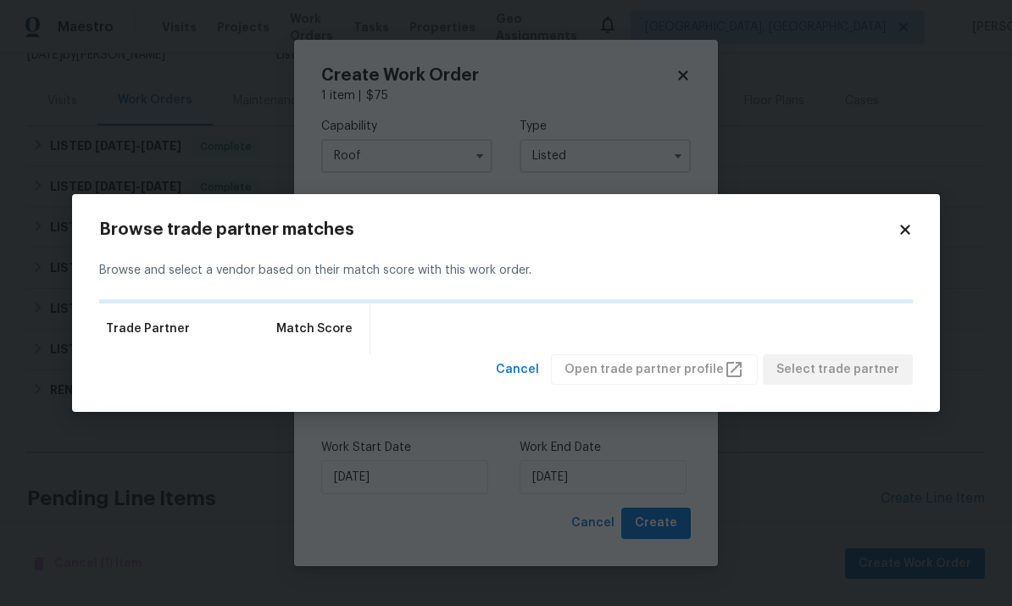
click at [569, 325] on div "Trade Partner Match Score" at bounding box center [505, 328] width 813 height 51
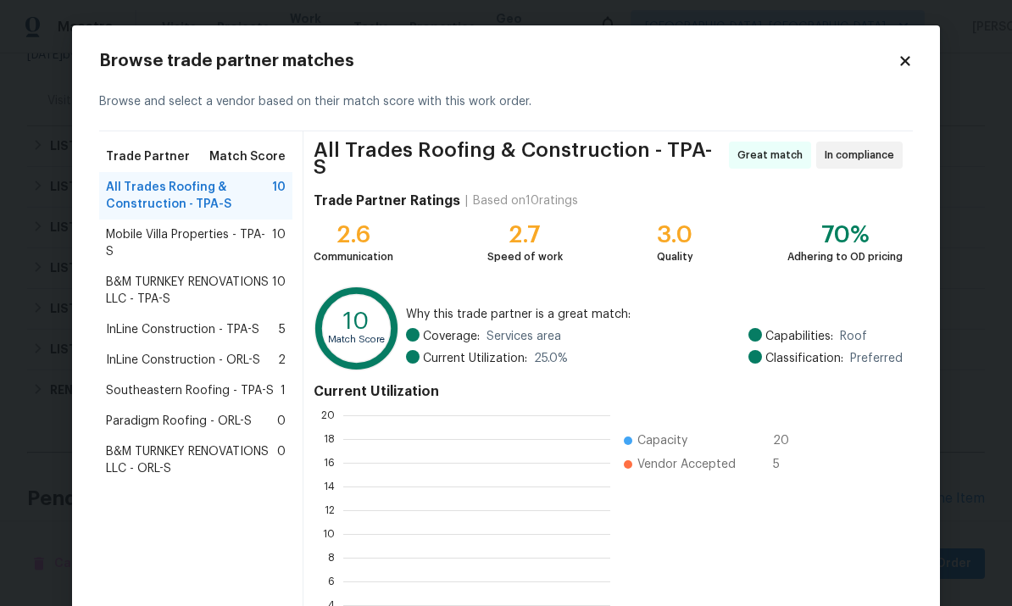
scroll to position [237, 267]
click at [197, 382] on span "Southeastern Roofing - TPA-S" at bounding box center [190, 390] width 168 height 17
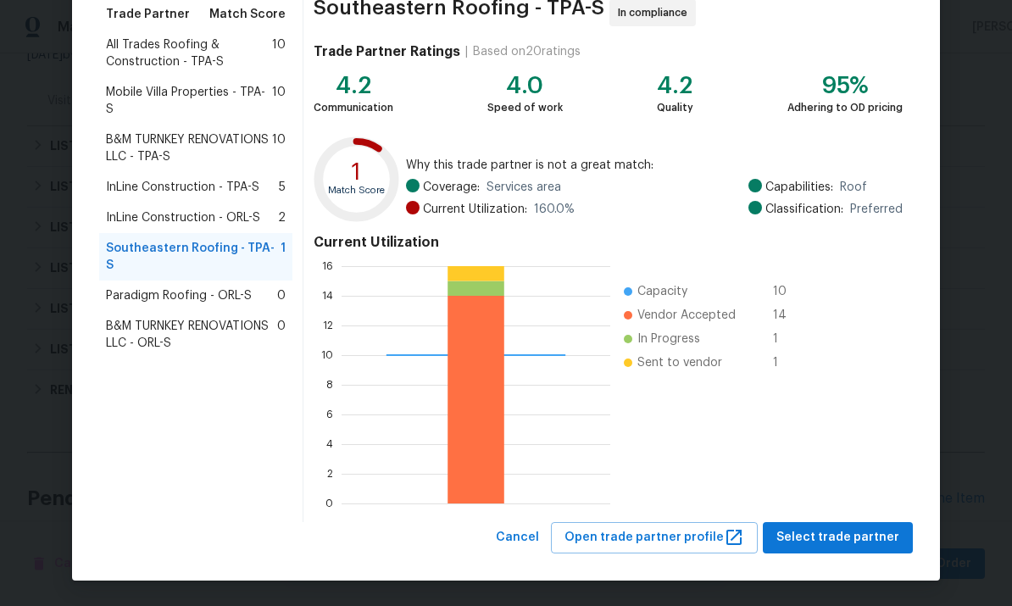
scroll to position [141, 0]
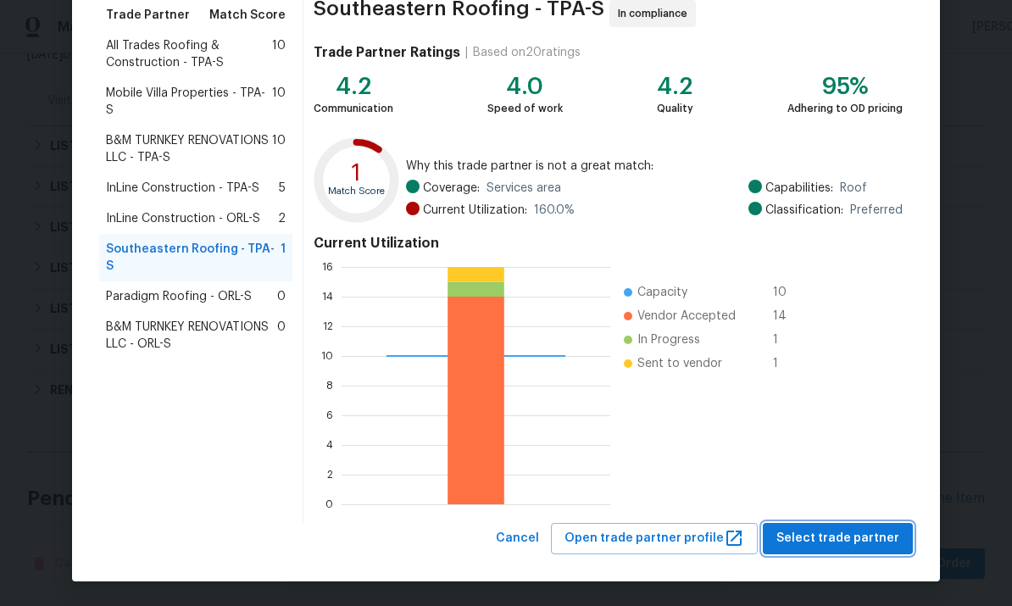
click at [854, 535] on span "Select trade partner" at bounding box center [837, 538] width 123 height 21
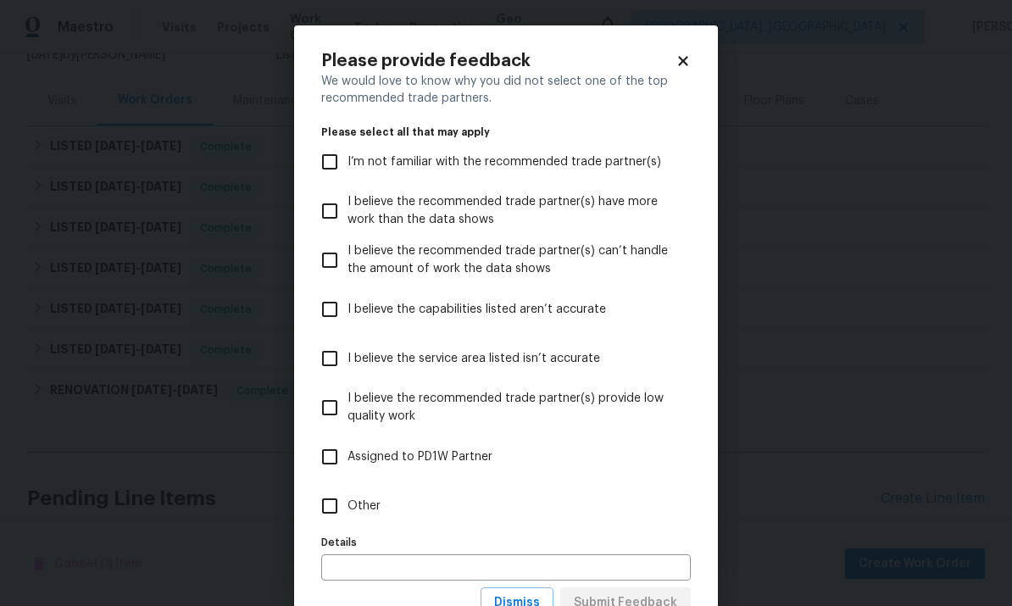
click at [423, 408] on span "I believe the recommended trade partner(s) provide low quality work" at bounding box center [512, 408] width 330 height 36
click at [347, 408] on input "I believe the recommended trade partner(s) provide low quality work" at bounding box center [330, 408] width 36 height 36
checkbox input "true"
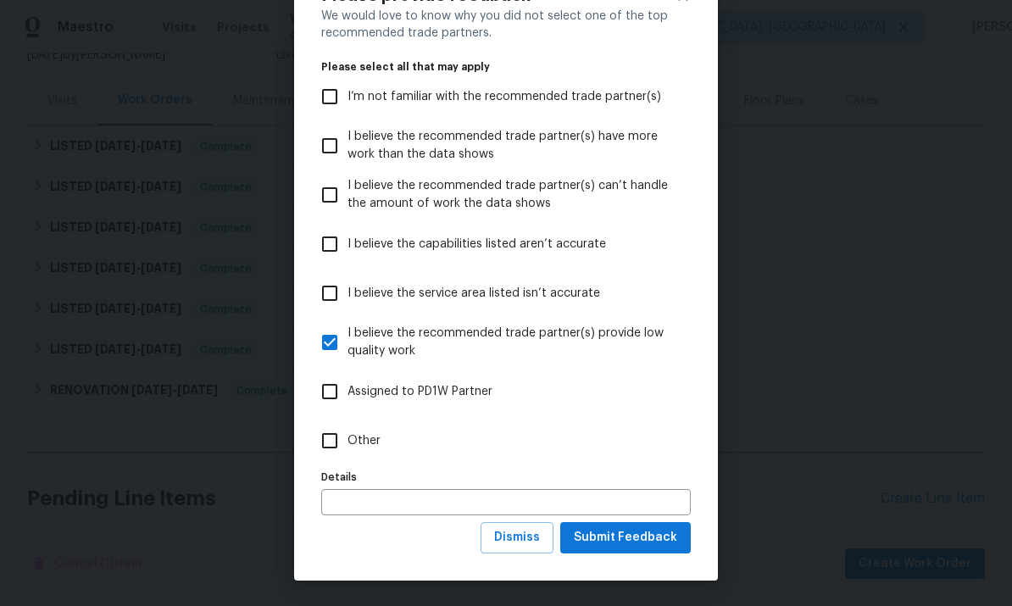
scroll to position [66, 0]
click at [656, 545] on span "Submit Feedback" at bounding box center [625, 537] width 103 height 21
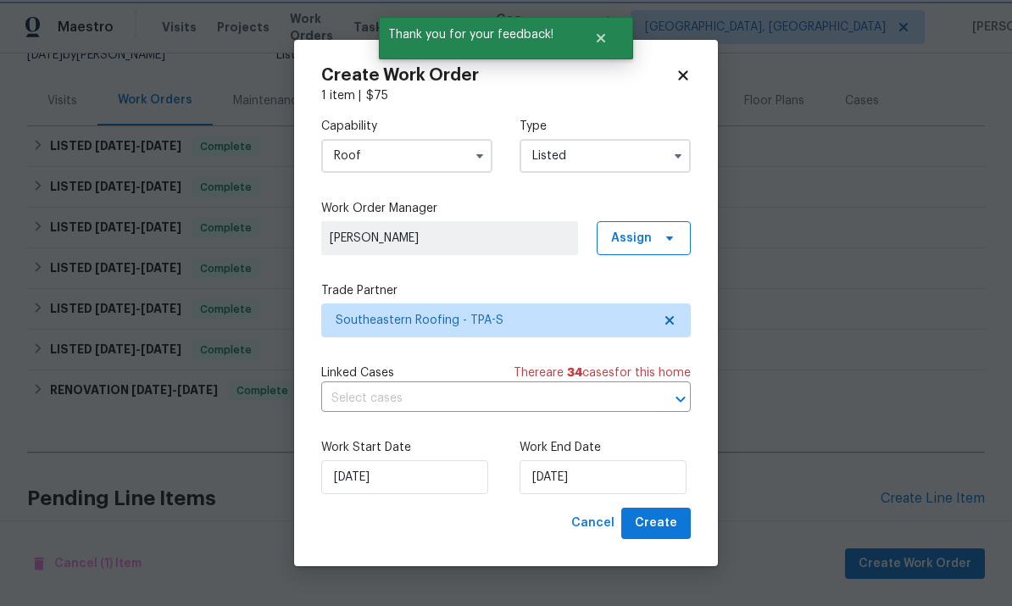
scroll to position [0, 0]
click at [661, 518] on span "Create" at bounding box center [656, 523] width 42 height 21
checkbox input "false"
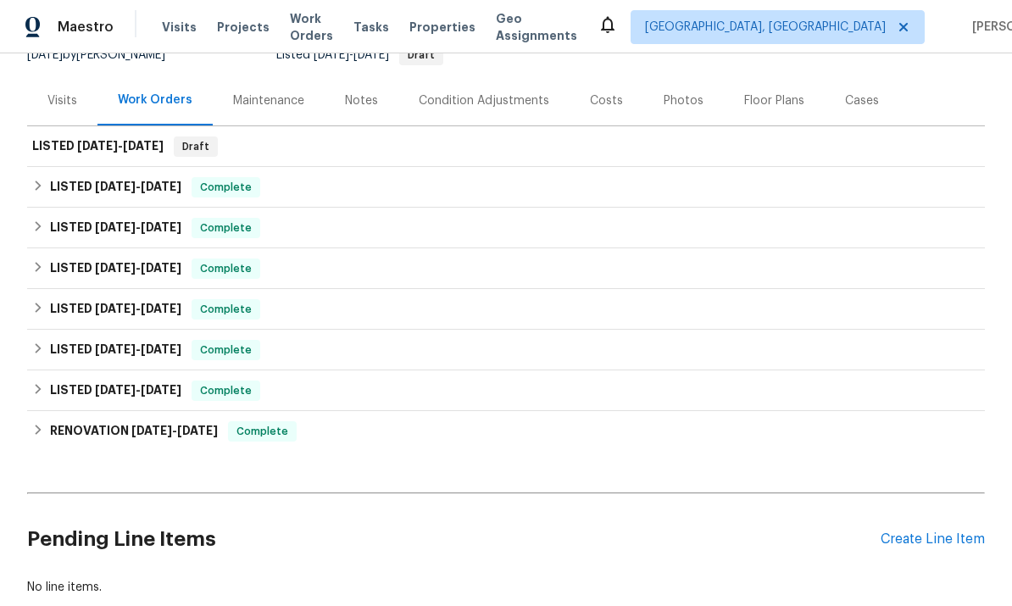
click at [948, 531] on div "Create Line Item" at bounding box center [932, 539] width 104 height 16
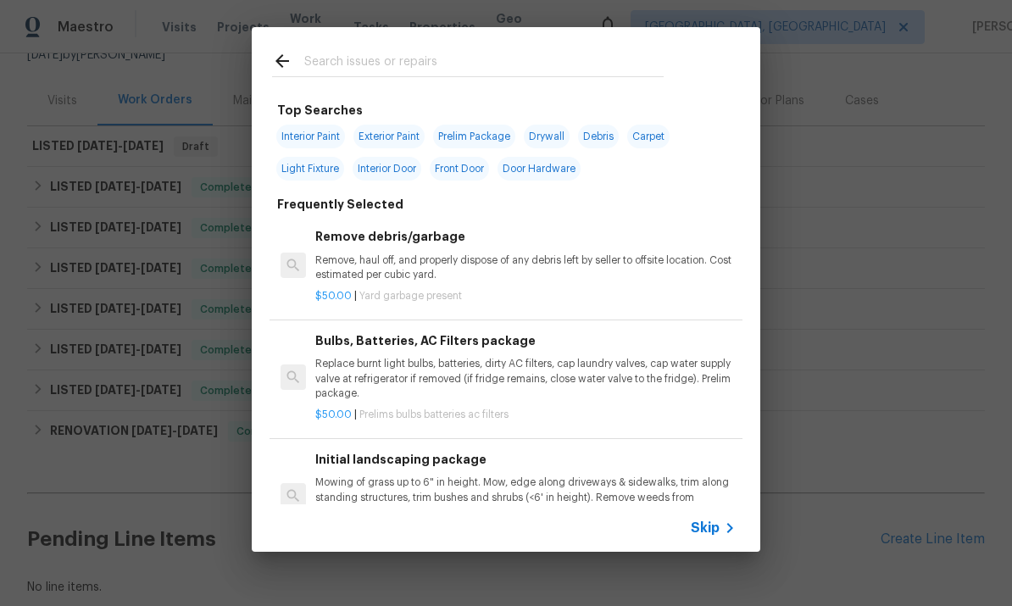
click at [471, 270] on p "Remove, haul off, and properly dispose of any debris left by seller to offsite …" at bounding box center [525, 267] width 420 height 29
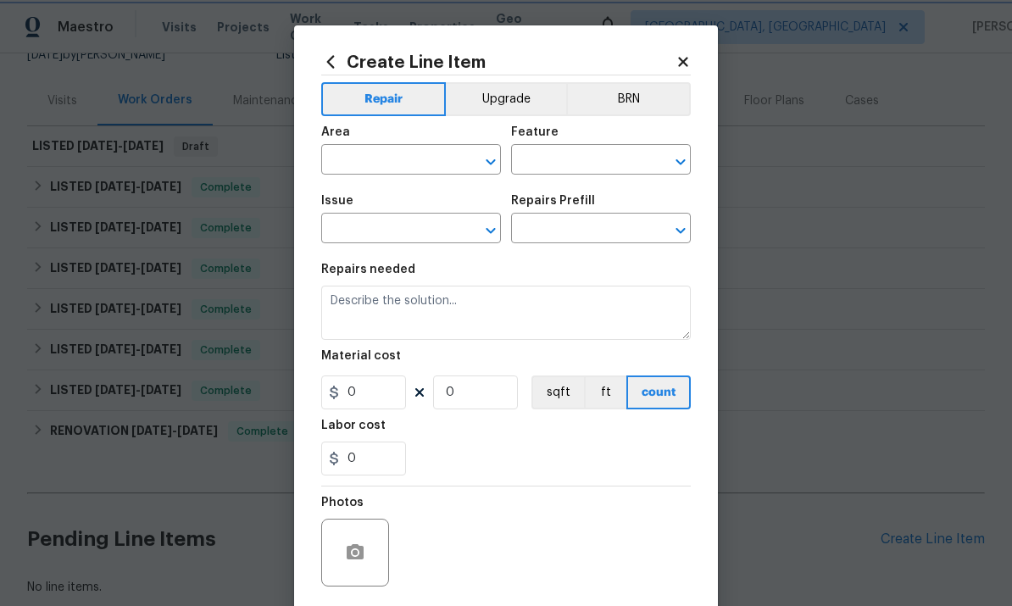
type input "Debris/garbage on site"
type input "Remove debris/garbage $50.00"
type textarea "Remove, haul off, and properly dispose of any debris left by seller to offsite …"
type input "50"
type input "1"
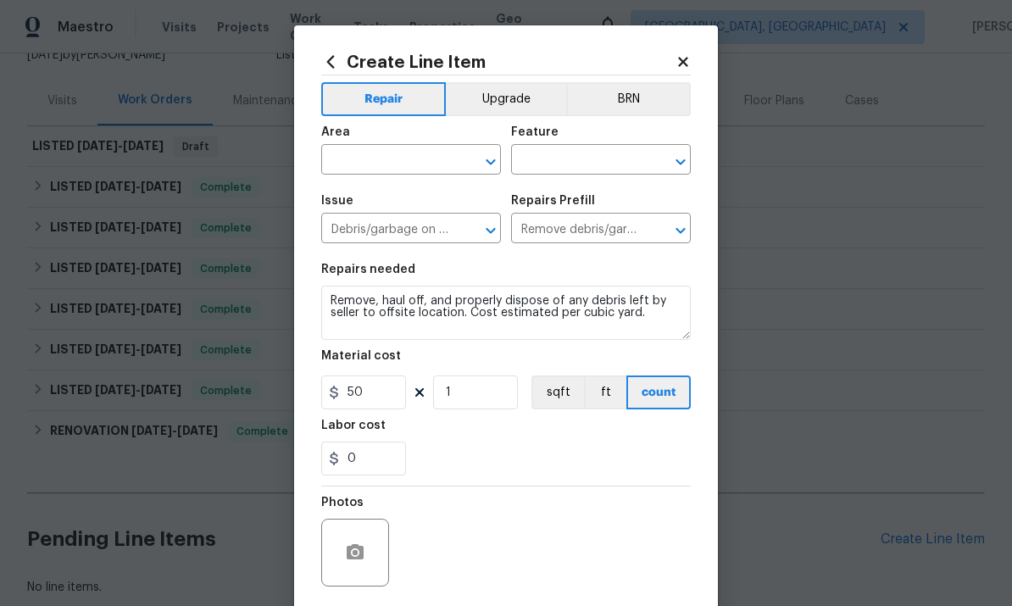
click at [414, 151] on input "text" at bounding box center [387, 161] width 132 height 26
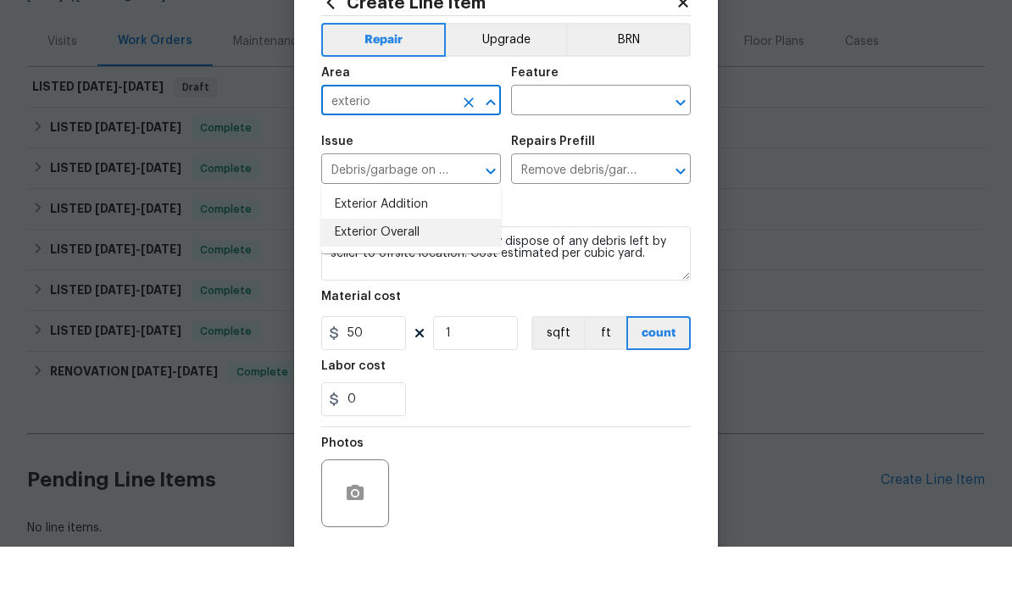
click at [446, 278] on li "Exterior Overall" at bounding box center [411, 292] width 180 height 28
type input "Exterior Overall"
click at [605, 148] on input "text" at bounding box center [577, 161] width 132 height 26
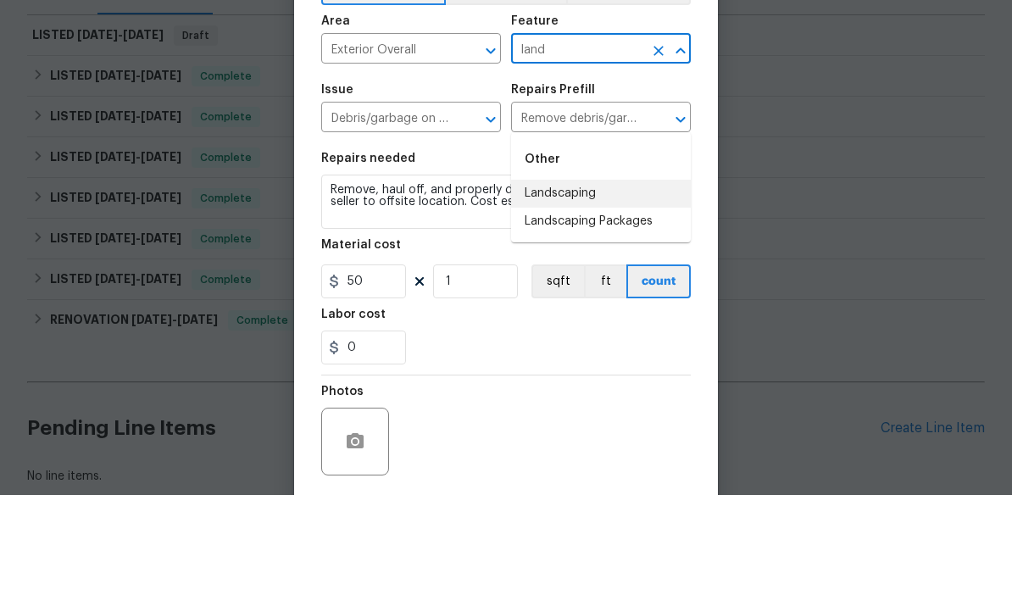
click at [586, 291] on li "Landscaping" at bounding box center [601, 305] width 180 height 28
type input "Landscaping"
click at [441, 217] on input "Debris/garbage on site" at bounding box center [387, 230] width 132 height 26
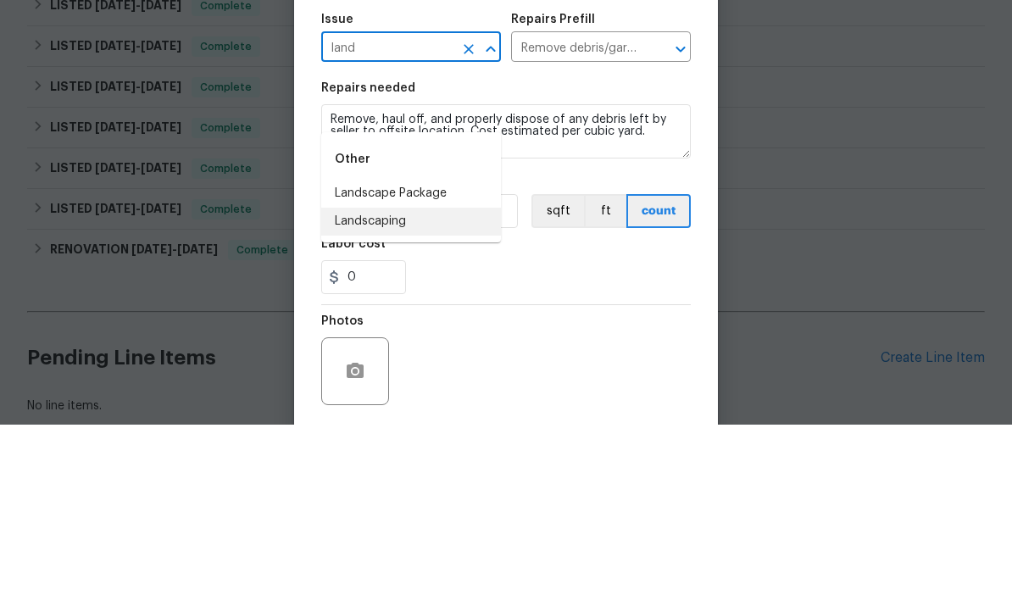
click at [402, 389] on li "Landscaping" at bounding box center [411, 403] width 180 height 28
type input "Landscaping"
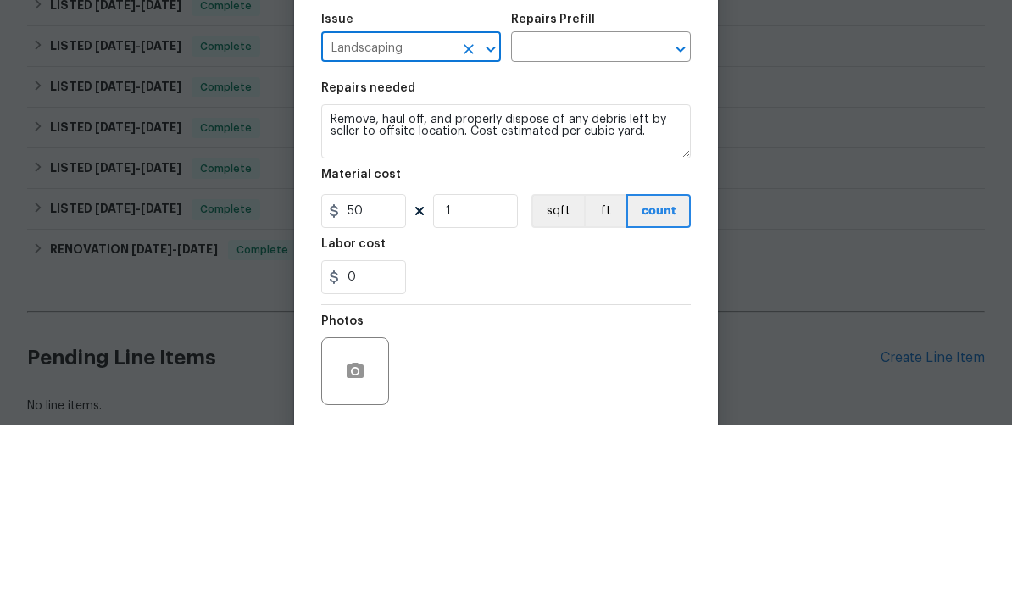
click at [602, 217] on input "text" at bounding box center [577, 230] width 132 height 26
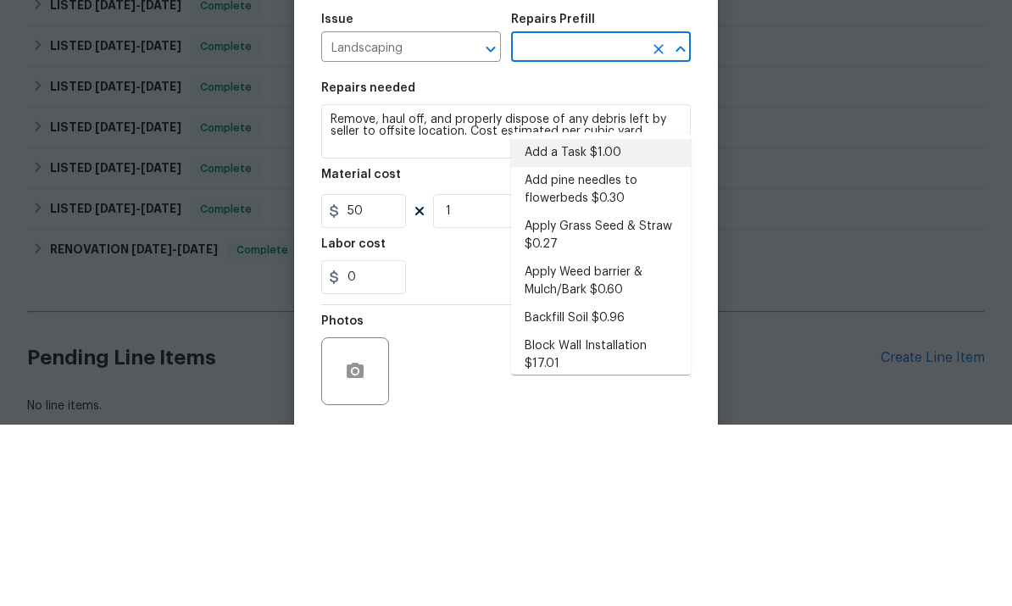
click at [628, 320] on li "Add a Task $1.00" at bounding box center [601, 334] width 180 height 28
type input "Add a Task $1.00"
type textarea "HPM to detail"
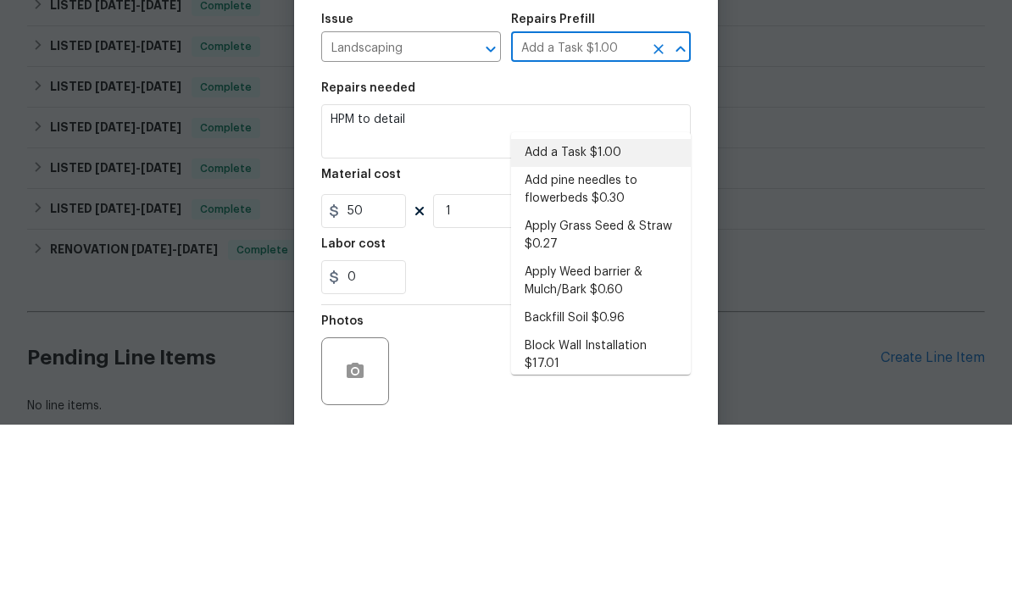
type input "1"
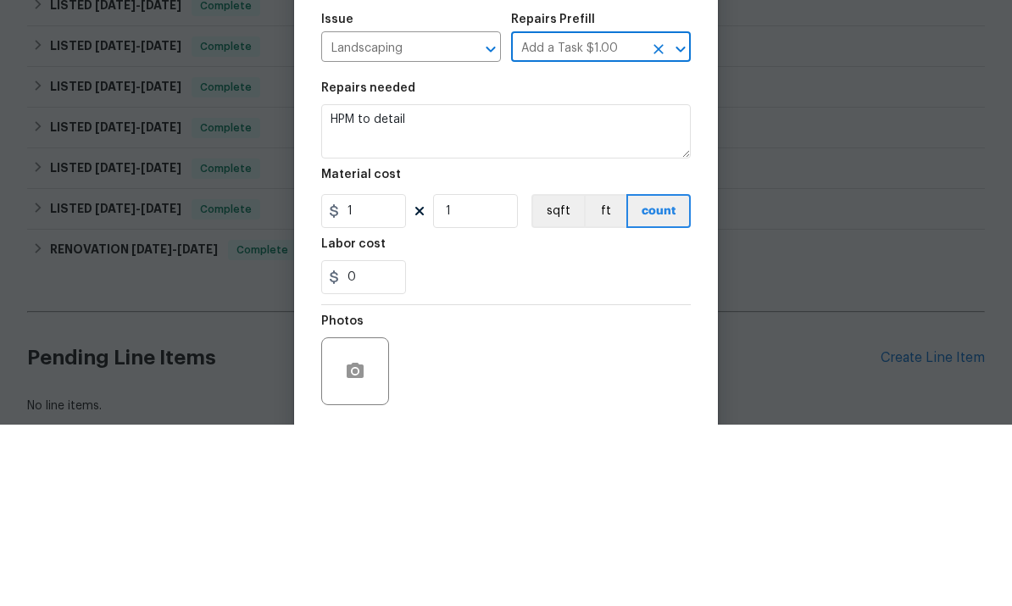
click at [582, 286] on textarea "HPM to detail" at bounding box center [505, 313] width 369 height 54
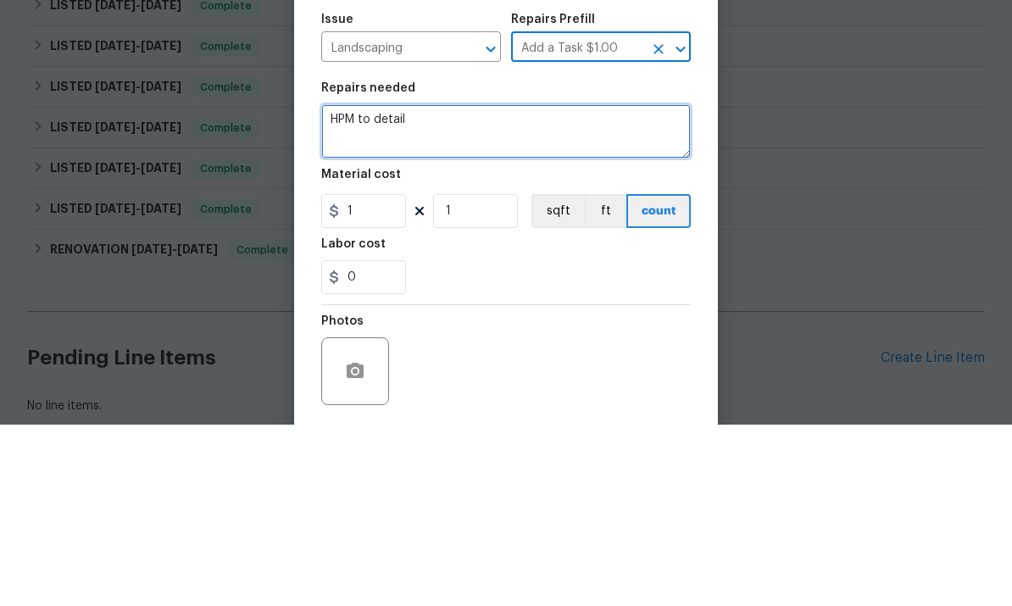
click at [581, 286] on textarea "HPM to detail" at bounding box center [505, 313] width 369 height 54
click at [590, 286] on textarea "HPM to detail" at bounding box center [505, 313] width 369 height 54
click at [349, 286] on textarea "HPM to detail" at bounding box center [505, 313] width 369 height 54
click at [358, 286] on textarea "HPM to detail" at bounding box center [505, 313] width 369 height 54
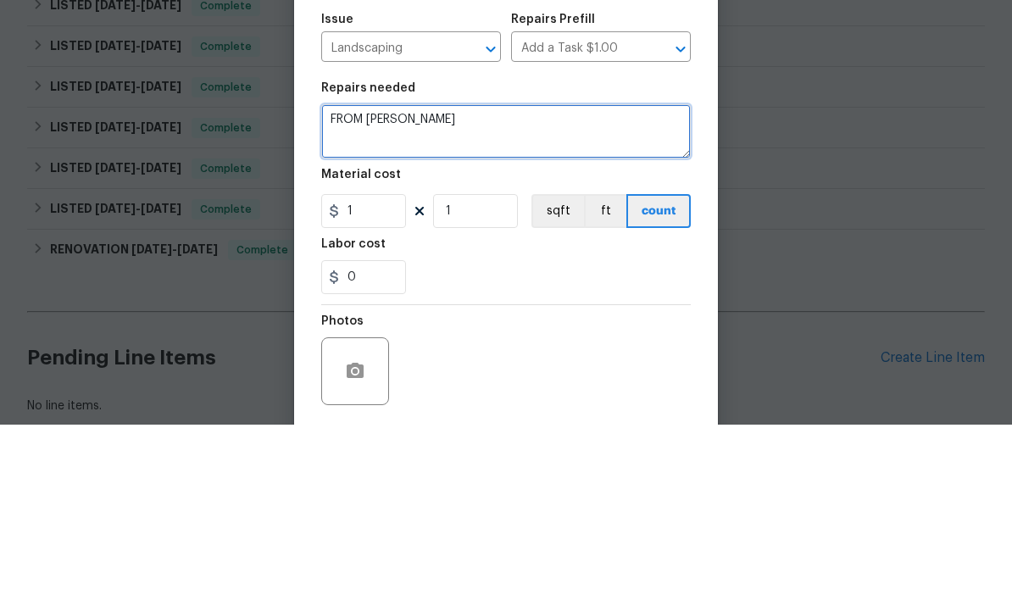
click at [333, 286] on textarea "FROM PAUL" at bounding box center [505, 313] width 369 height 54
paste textarea "- ROOF INSPECT - Remove weeds from driveway, front beds, rear patio. - Trim all…"
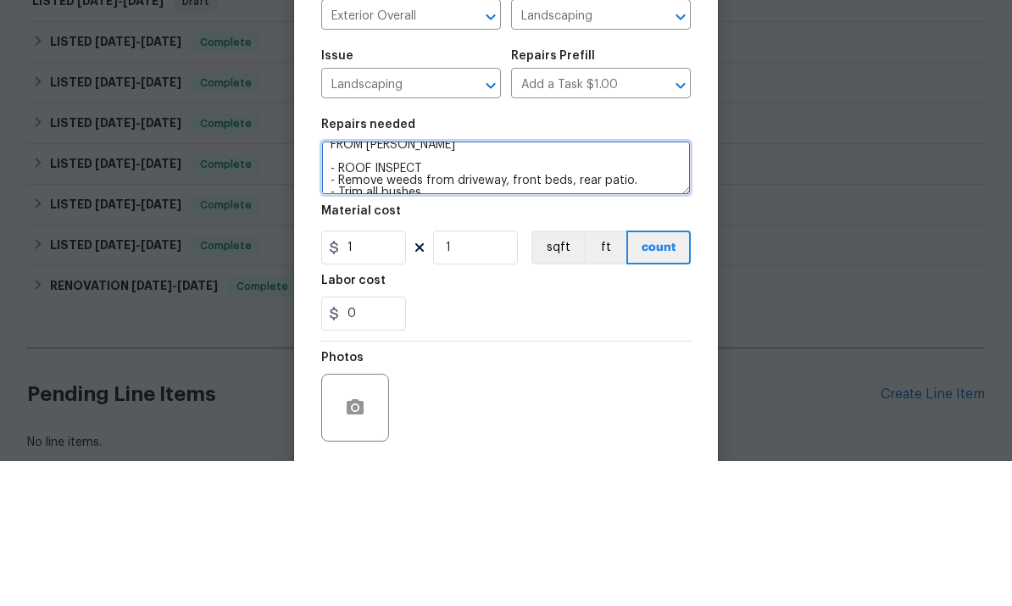
scroll to position [12, 0]
click at [416, 286] on textarea "FROM PAUL - ROOF INSPECT - Remove weeds from driveway, front beds, rear patio. …" at bounding box center [505, 313] width 369 height 54
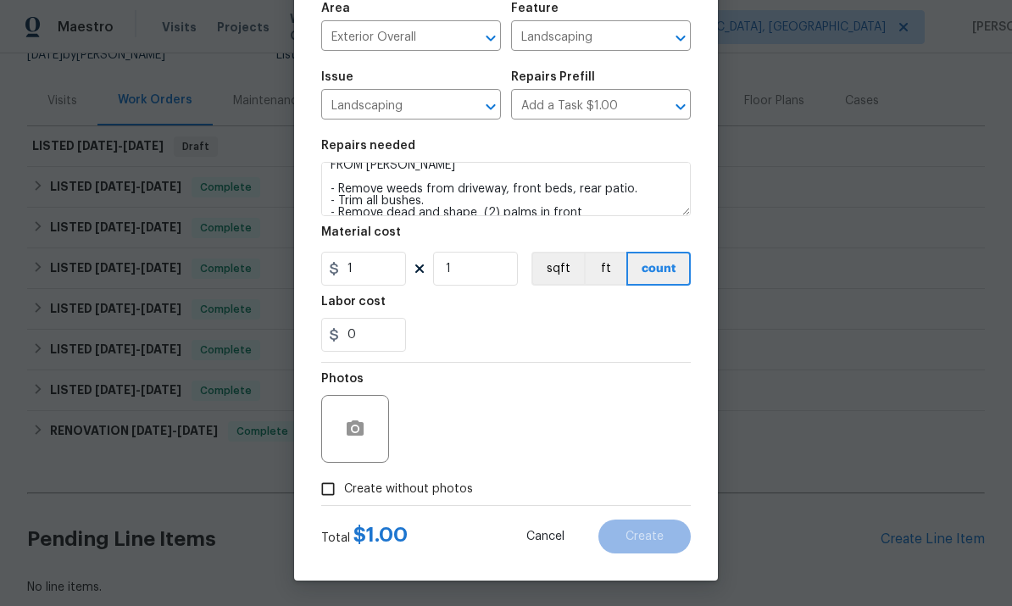
scroll to position [127, 0]
type textarea "FROM [PERSON_NAME] - Remove weeds from driveway, front beds, rear patio. - Trim…"
click at [356, 446] on button "button" at bounding box center [355, 428] width 41 height 41
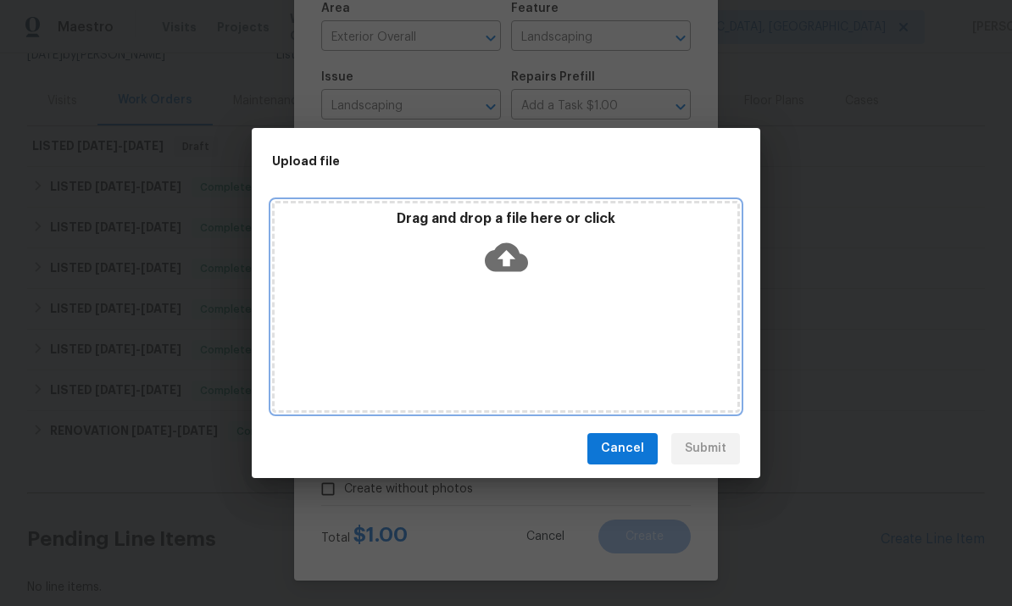
click at [624, 303] on div "Drag and drop a file here or click" at bounding box center [506, 307] width 468 height 212
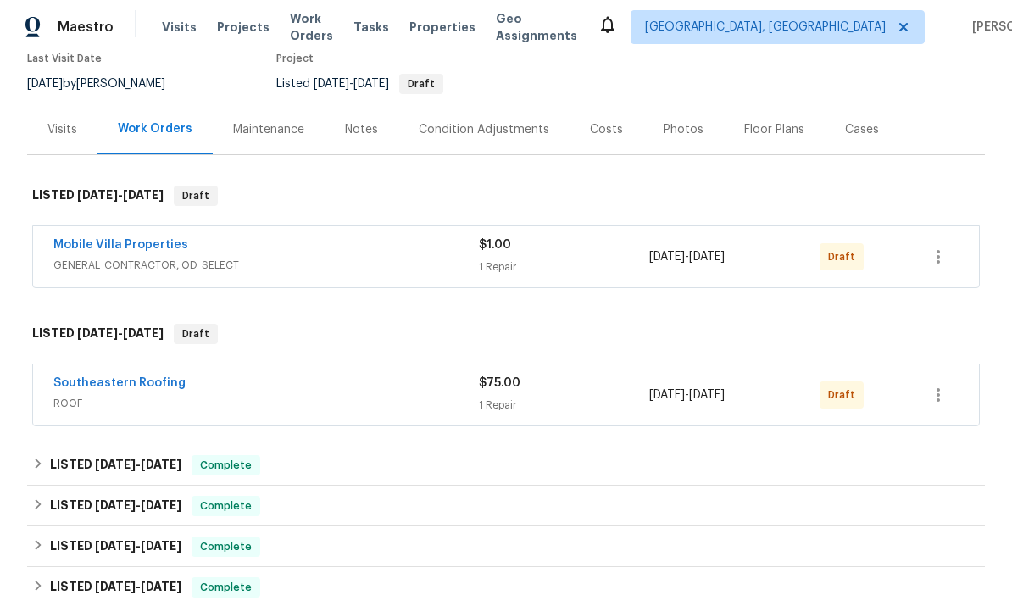
scroll to position [196, 0]
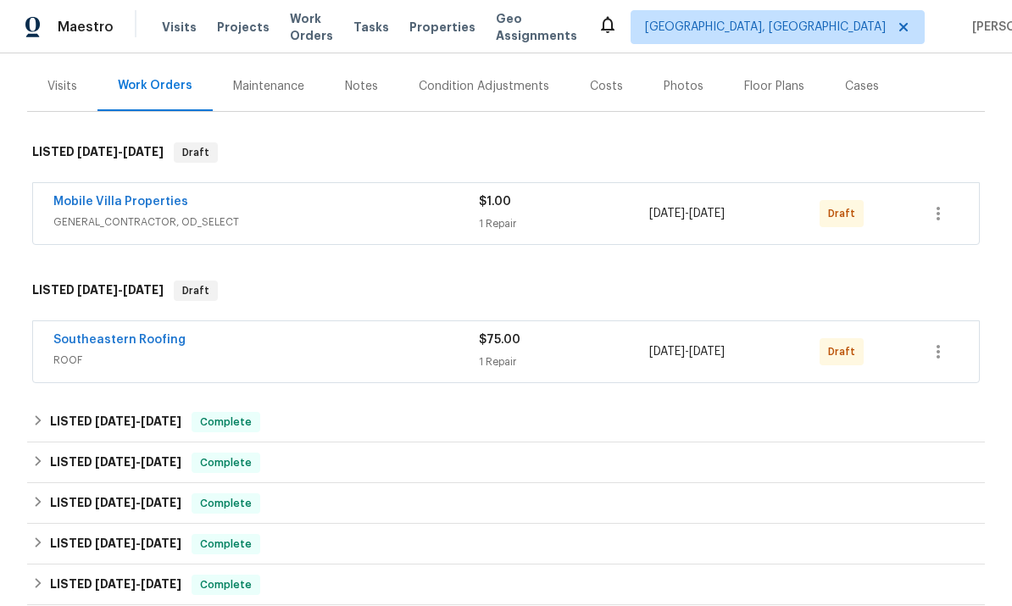
click at [86, 202] on link "Mobile Villa Properties" at bounding box center [120, 202] width 135 height 12
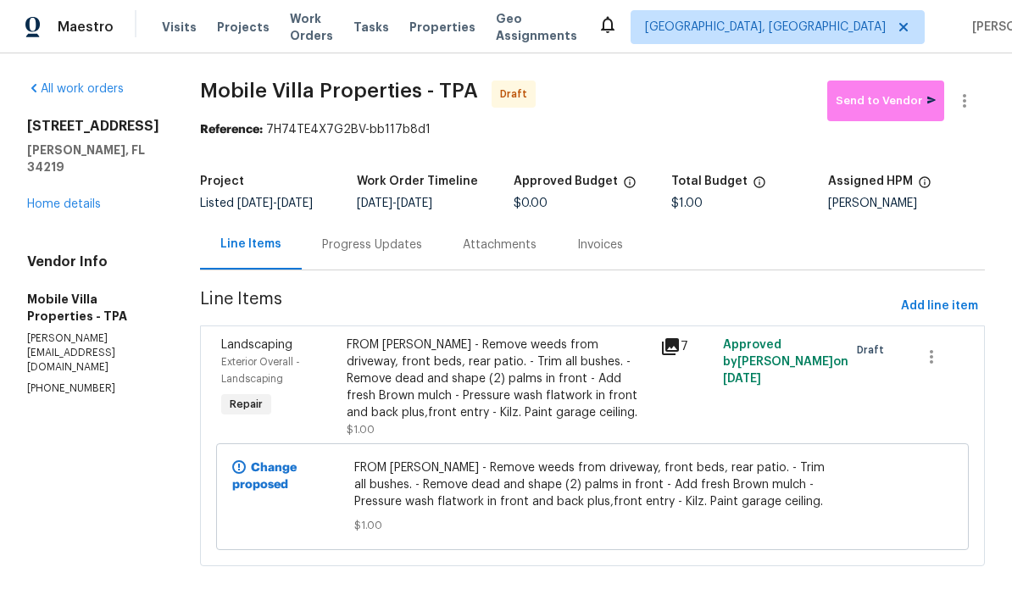
scroll to position [20, 0]
click at [895, 91] on span "Send to Vendor" at bounding box center [885, 100] width 100 height 19
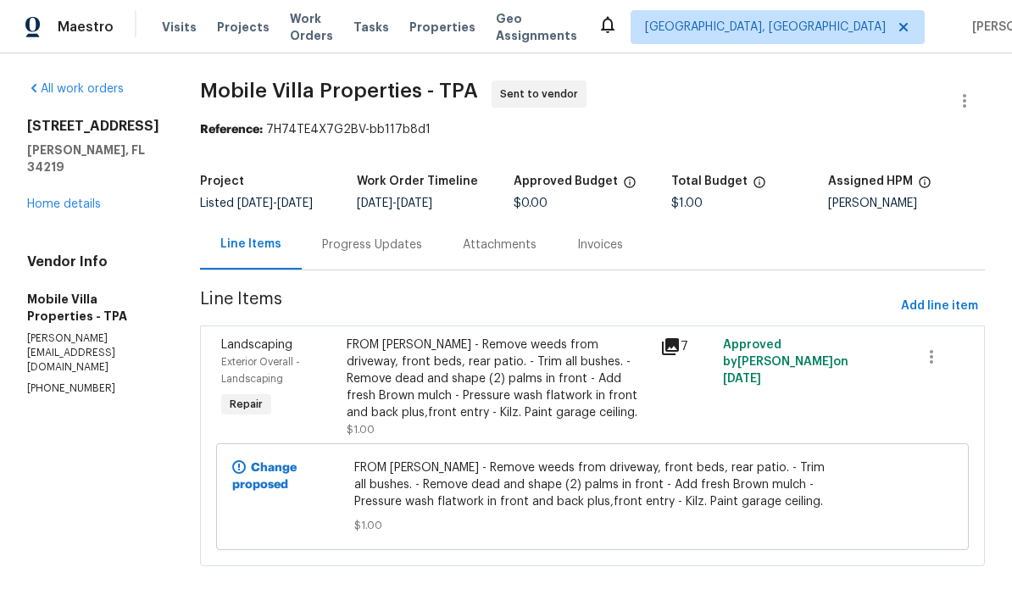
click at [51, 198] on link "Home details" at bounding box center [64, 204] width 74 height 12
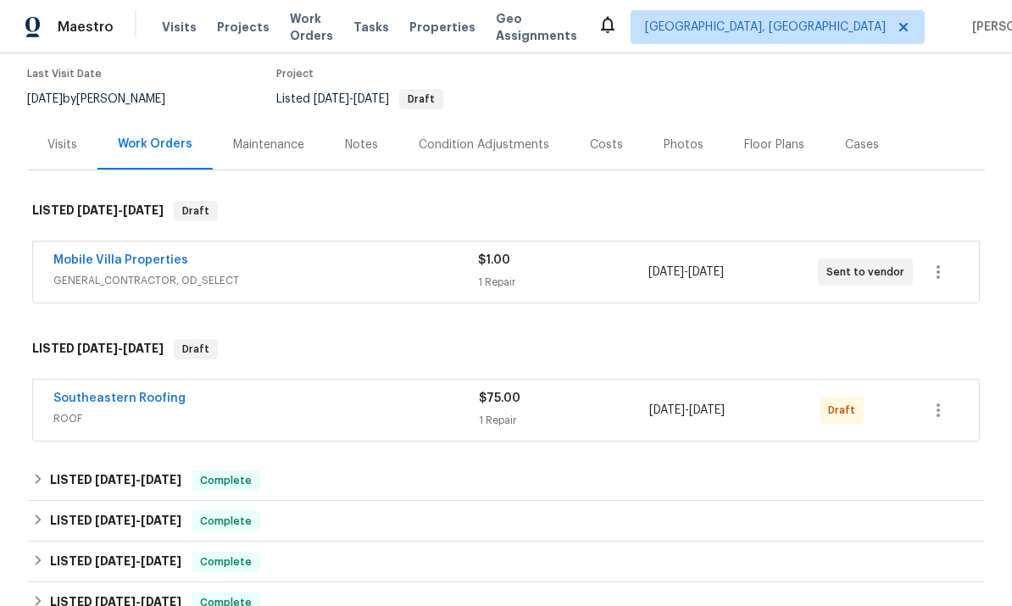
scroll to position [139, 0]
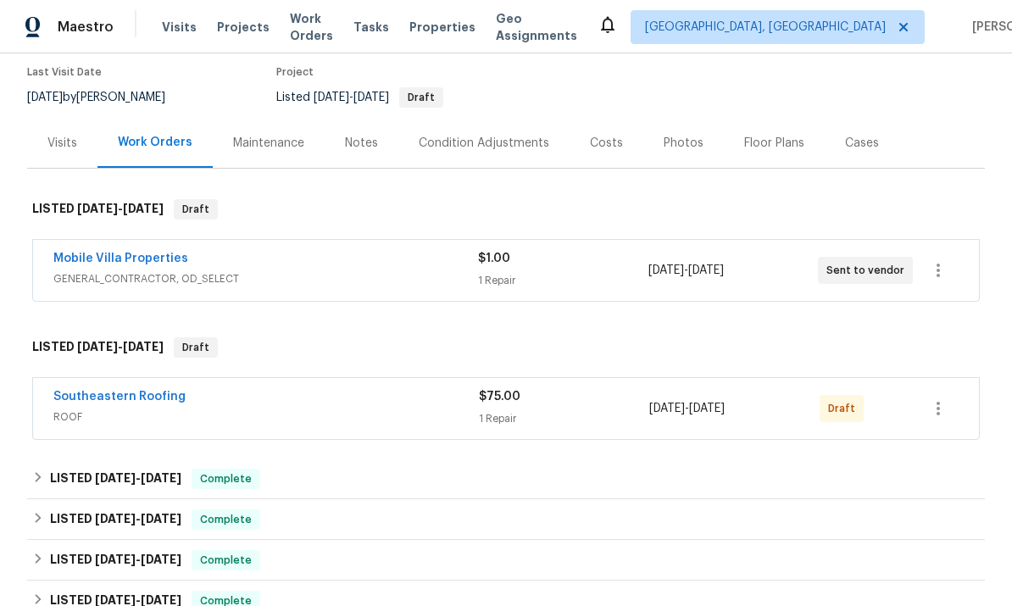
click at [99, 391] on link "Southeastern Roofing" at bounding box center [119, 397] width 132 height 12
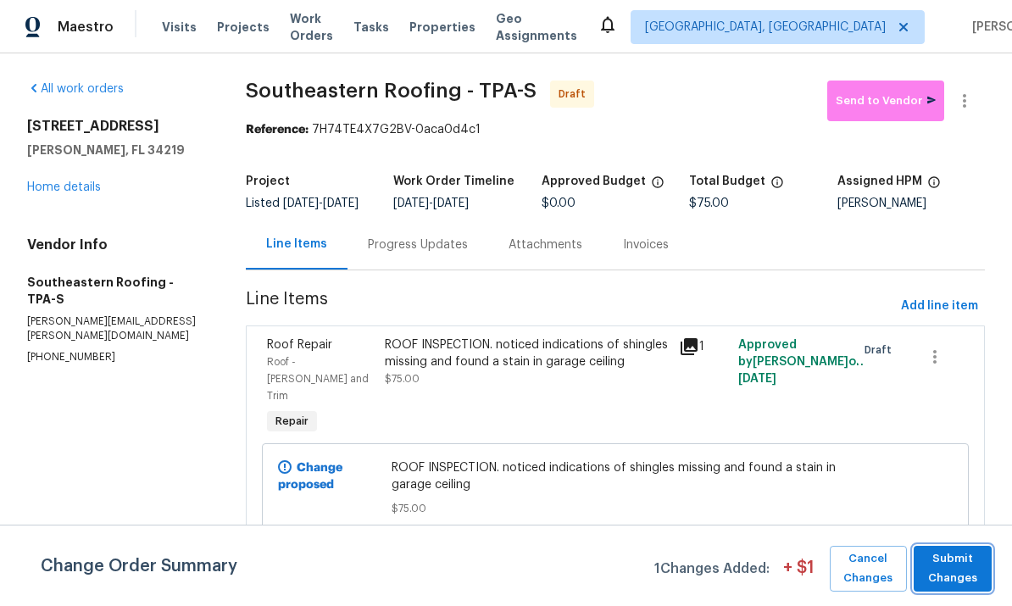
click at [960, 568] on span "Submit Changes" at bounding box center [952, 568] width 61 height 39
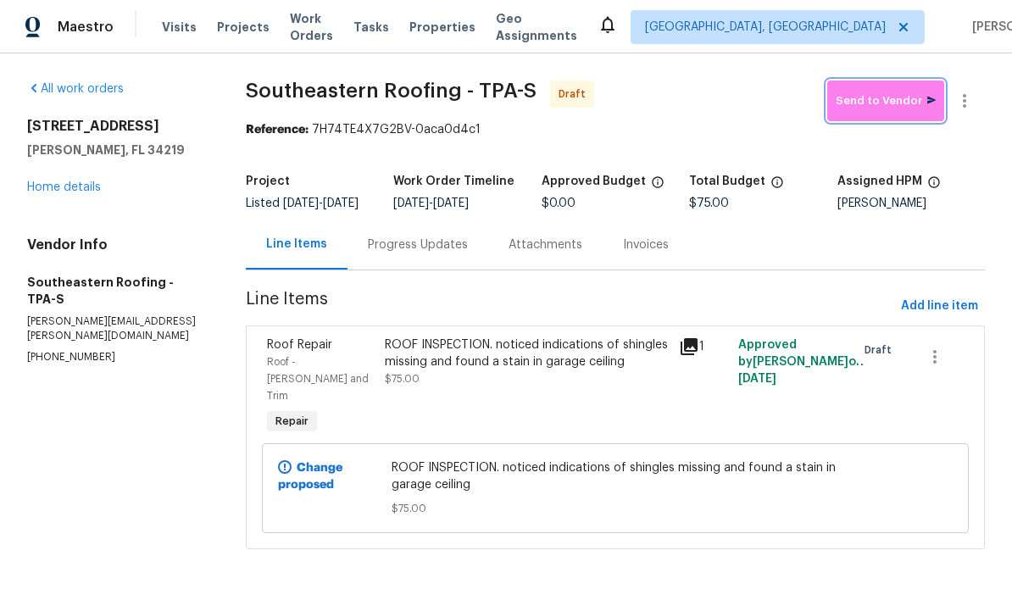
click at [900, 107] on span "Send to Vendor" at bounding box center [885, 100] width 100 height 19
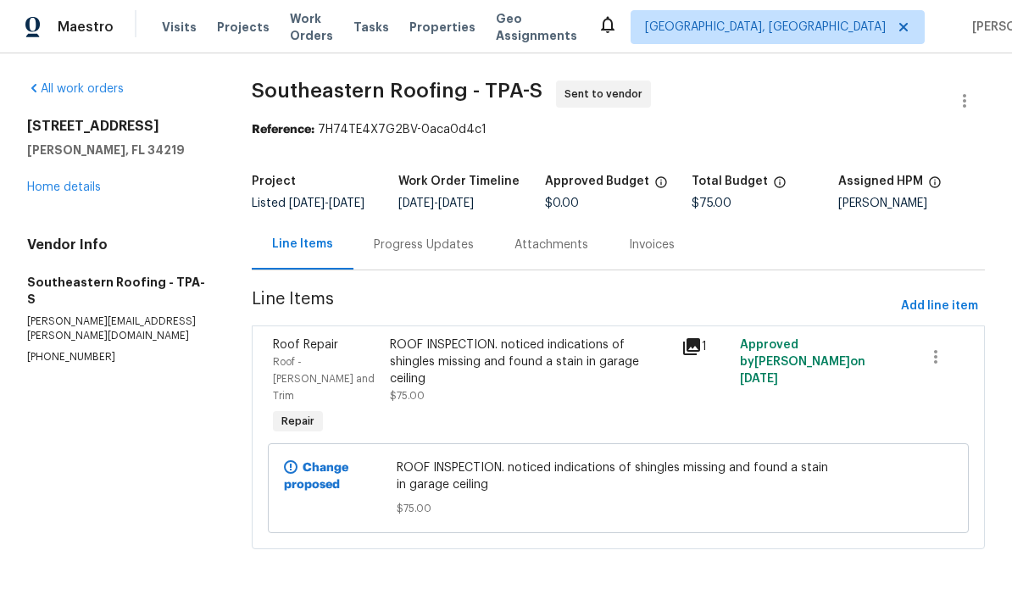
click at [71, 184] on link "Home details" at bounding box center [64, 187] width 74 height 12
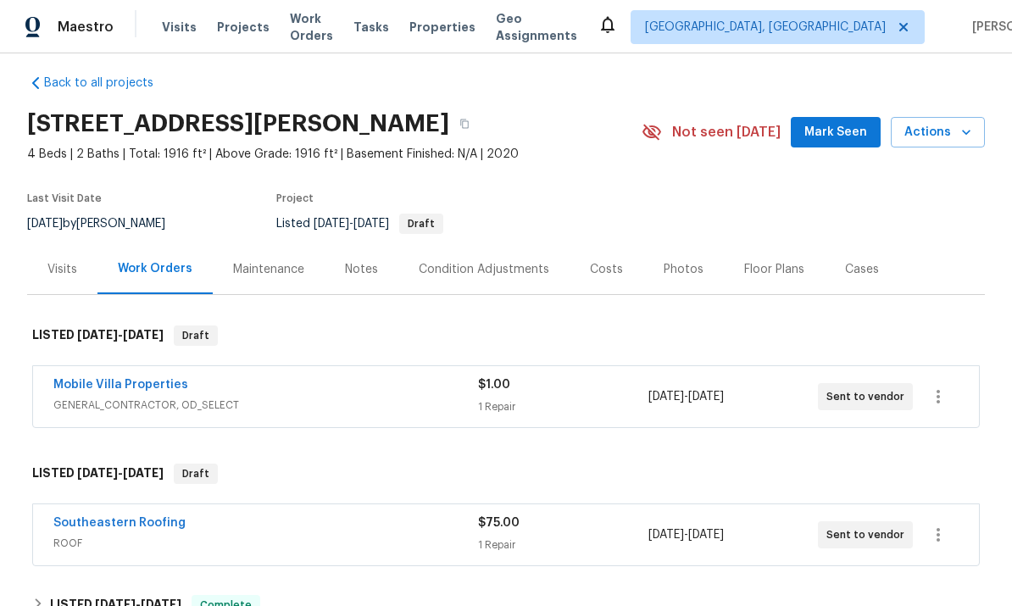
scroll to position [19, 0]
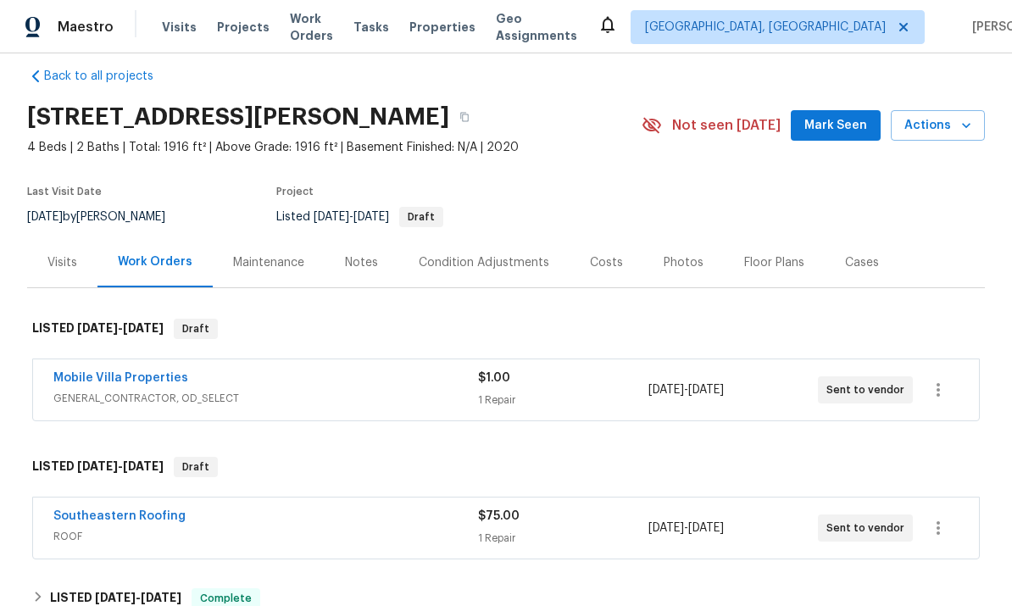
click at [363, 258] on div "Notes" at bounding box center [361, 262] width 33 height 17
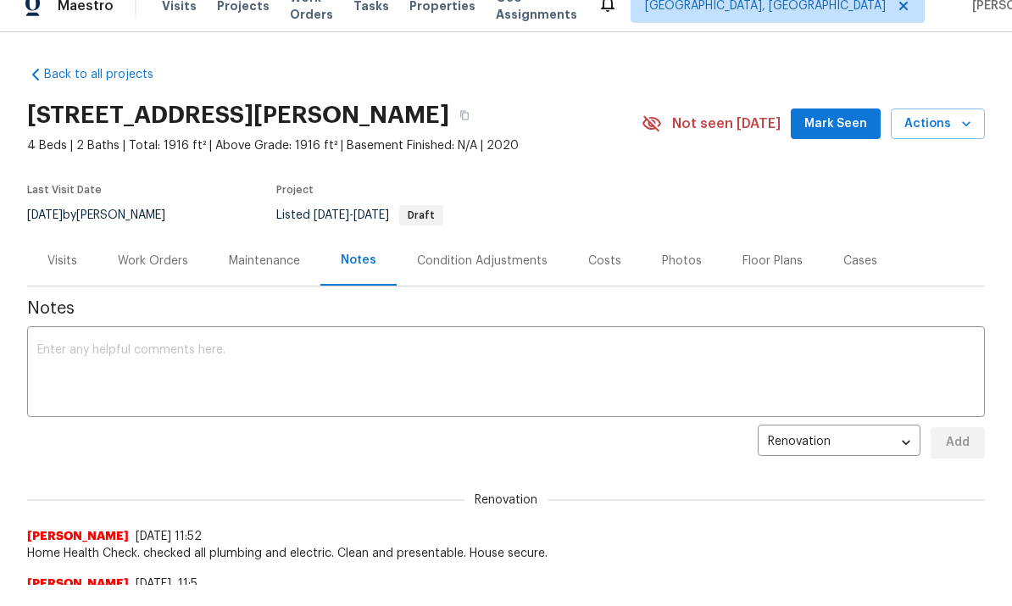
click at [71, 348] on textarea at bounding box center [505, 373] width 937 height 59
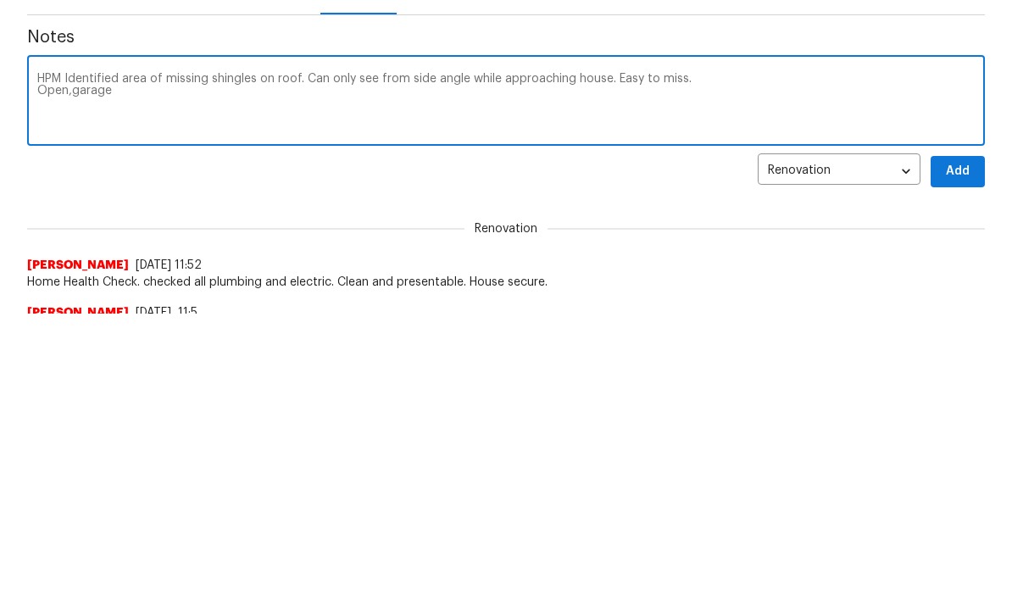
click at [50, 344] on textarea "HPM Identified area of missing shingles on roof. Can only see from side angle w…" at bounding box center [505, 373] width 937 height 59
click at [76, 344] on textarea "HPM Identified area of missing shingles on roof. Can only see from side angle w…" at bounding box center [505, 373] width 937 height 59
click at [70, 344] on textarea "HPM Identified area of missing shingles on roof. Can only see from side angle w…" at bounding box center [505, 373] width 937 height 59
click at [163, 344] on textarea "HPM Identified area of missing shingles on roof. Can only see from side angle w…" at bounding box center [505, 373] width 937 height 59
click at [49, 344] on textarea "HPM Identified area of missing shingles on roof. Can only see from side angle w…" at bounding box center [505, 373] width 937 height 59
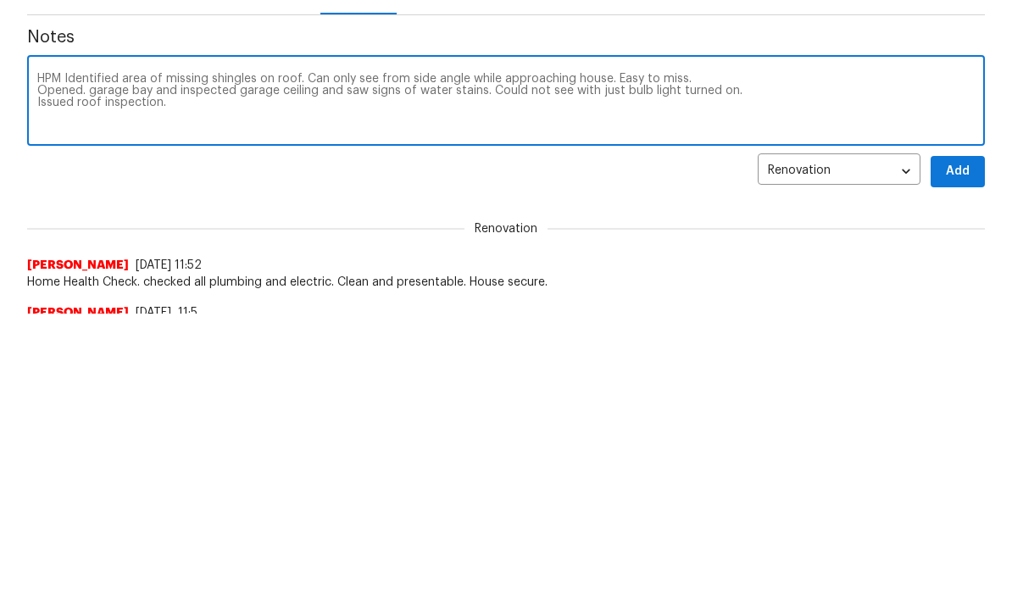
paste textarea "- ROOF INSPECT - Remove weeds from driveway, front beds, rear patio. - Trim all…"
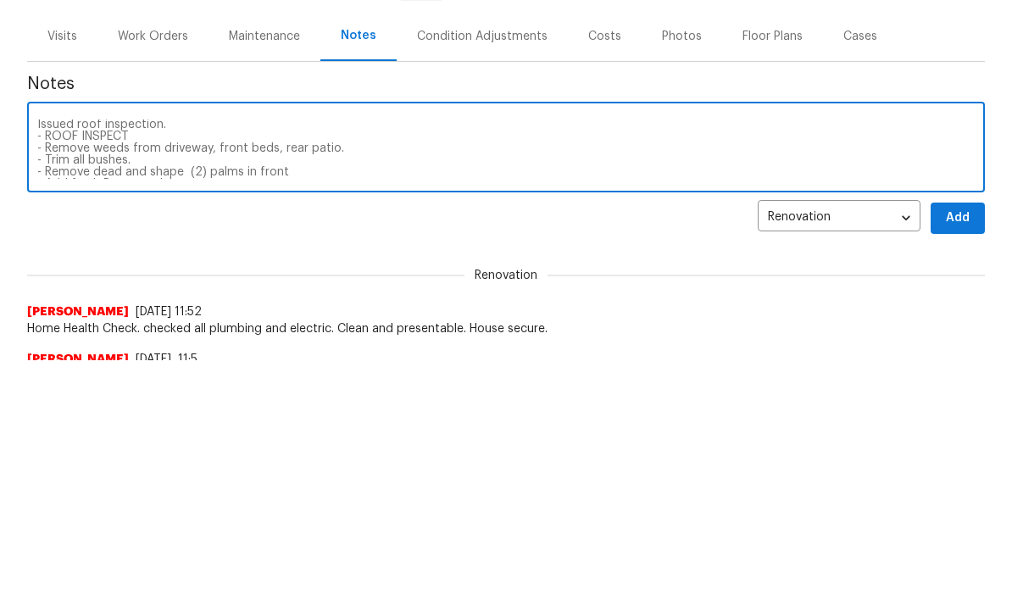
scroll to position [246, 0]
type textarea "HPM Identified area of missing shingles on roof. Can only see from side angle w…"
click at [962, 208] on span "Add" at bounding box center [957, 218] width 27 height 21
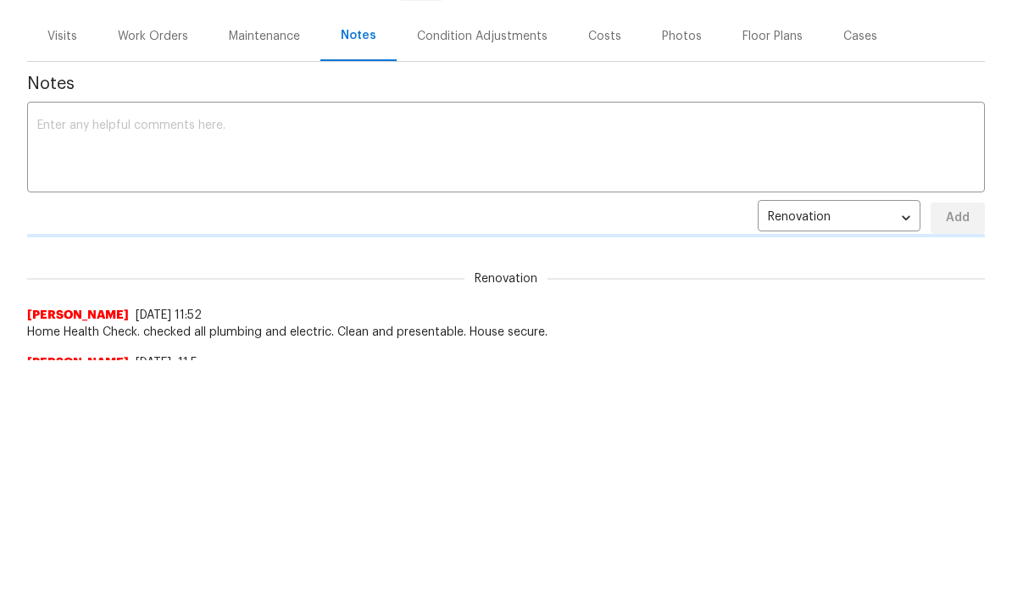
scroll to position [0, 0]
